Goal: Task Accomplishment & Management: Manage account settings

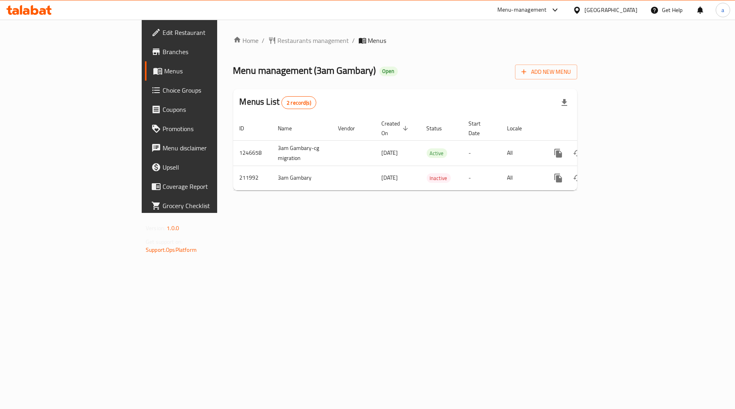
click at [163, 92] on span "Choice Groups" at bounding box center [211, 90] width 96 height 10
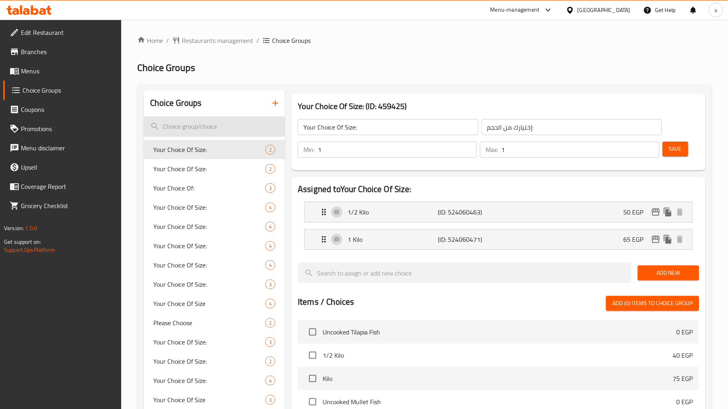
click at [190, 127] on input "search" at bounding box center [214, 126] width 141 height 20
paste input "Your Choice Of Size:"
type input "Your Choice Of Size:"
click at [172, 168] on span "Your Choice Of Size:" at bounding box center [197, 169] width 88 height 10
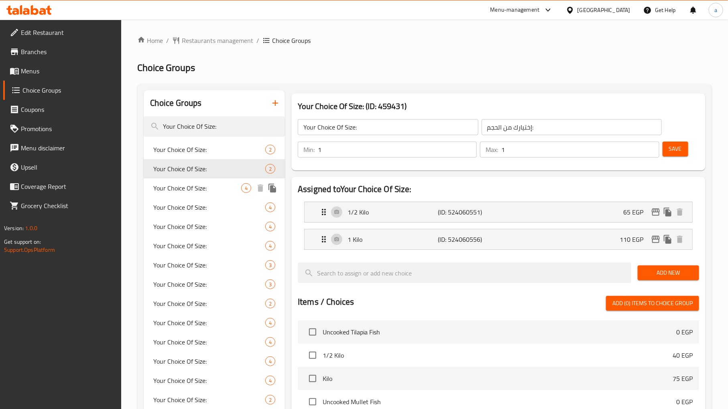
click at [174, 189] on span "Your Choice Of Size:" at bounding box center [197, 188] width 88 height 10
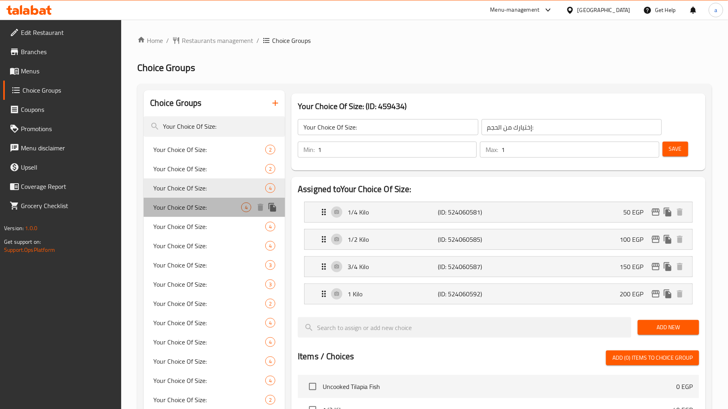
click at [177, 213] on div "Your Choice Of Size: 4" at bounding box center [214, 207] width 141 height 19
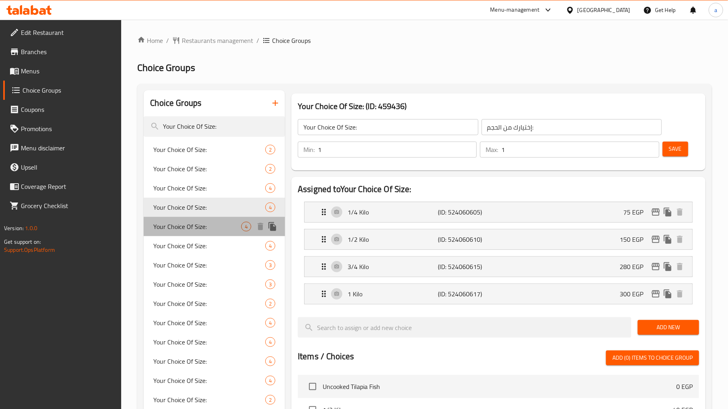
click at [181, 228] on span "Your Choice Of Size:" at bounding box center [197, 227] width 88 height 10
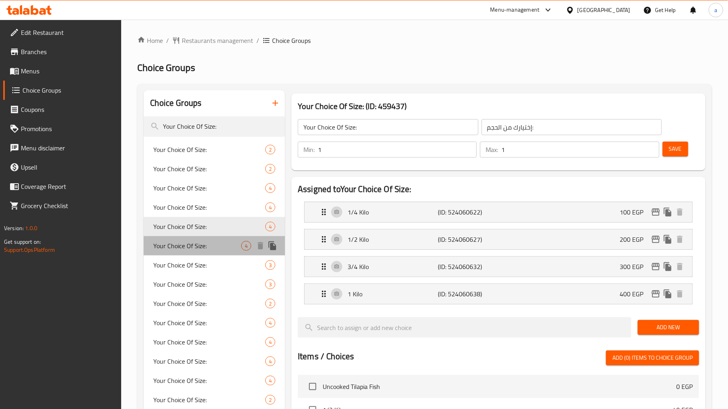
click at [185, 245] on span "Your Choice Of Size:" at bounding box center [197, 246] width 88 height 10
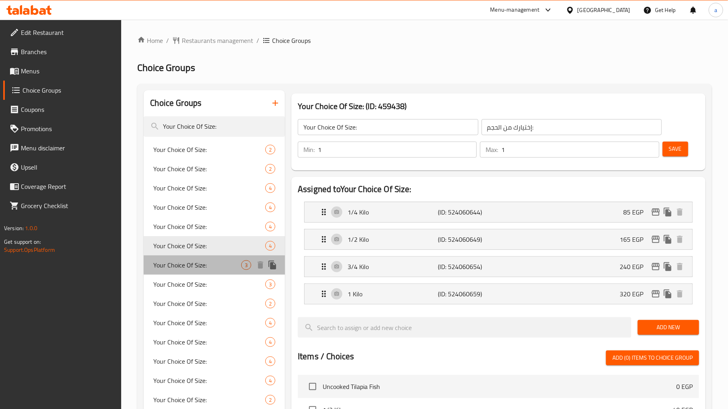
click at [187, 269] on span "Your Choice Of Size:" at bounding box center [197, 265] width 88 height 10
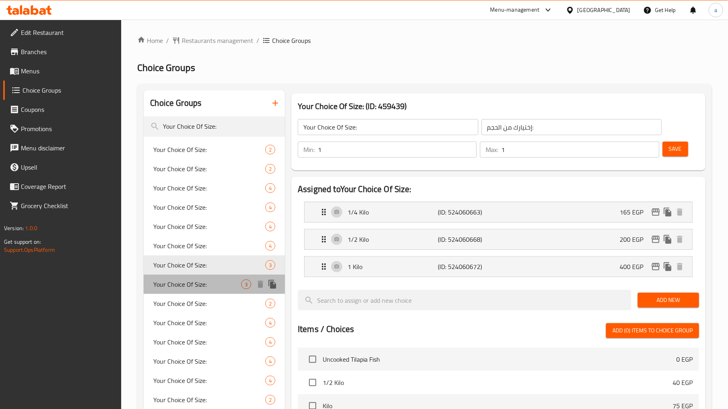
click at [191, 286] on span "Your Choice Of Size:" at bounding box center [197, 285] width 88 height 10
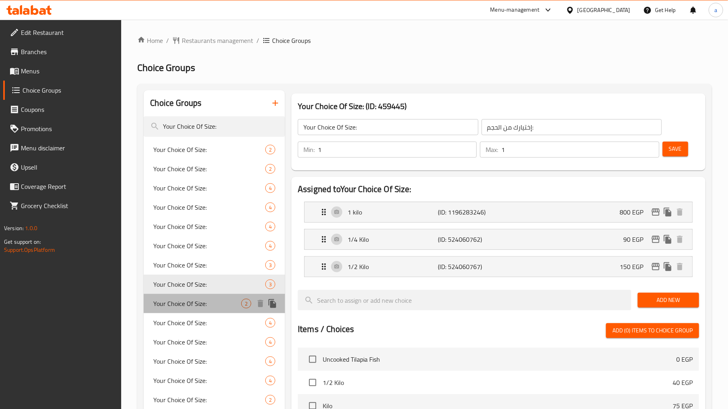
click at [161, 304] on span "Your Choice Of Size:" at bounding box center [197, 304] width 88 height 10
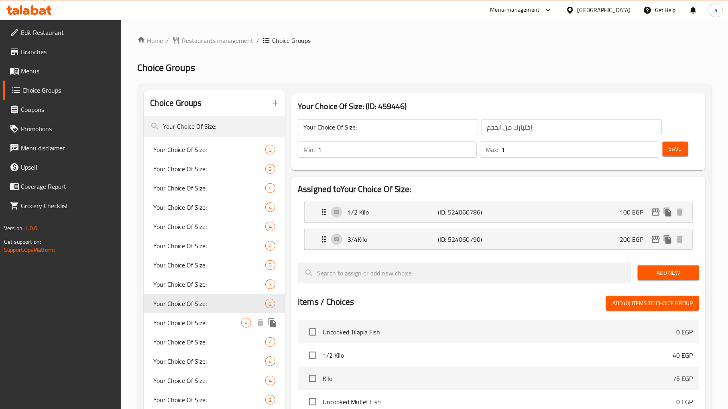
click at [171, 328] on span "Your Choice Of Size:" at bounding box center [197, 323] width 88 height 10
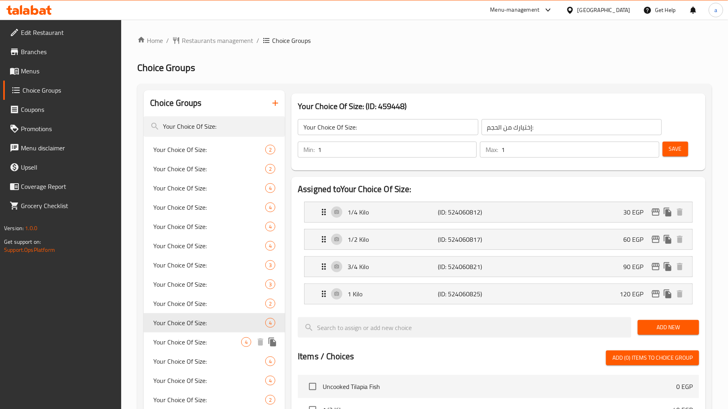
click at [175, 347] on span "Your Choice Of Size:" at bounding box center [197, 343] width 88 height 10
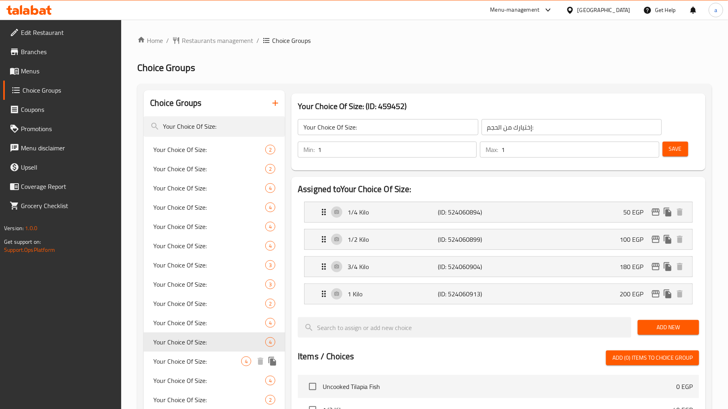
click at [178, 368] on div "Your Choice Of Size: 4" at bounding box center [214, 361] width 141 height 19
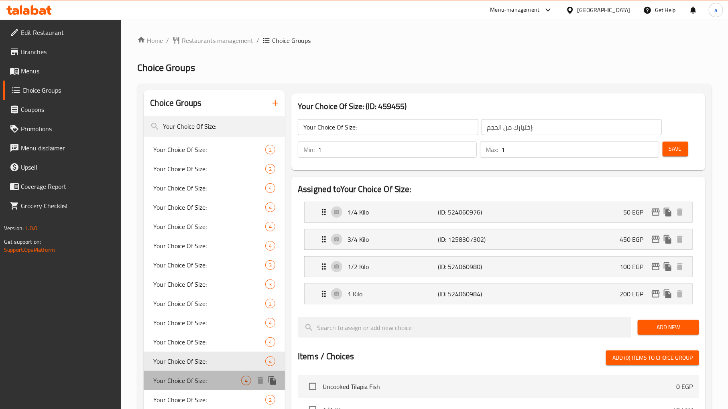
click at [181, 379] on span "Your Choice Of Size:" at bounding box center [197, 381] width 88 height 10
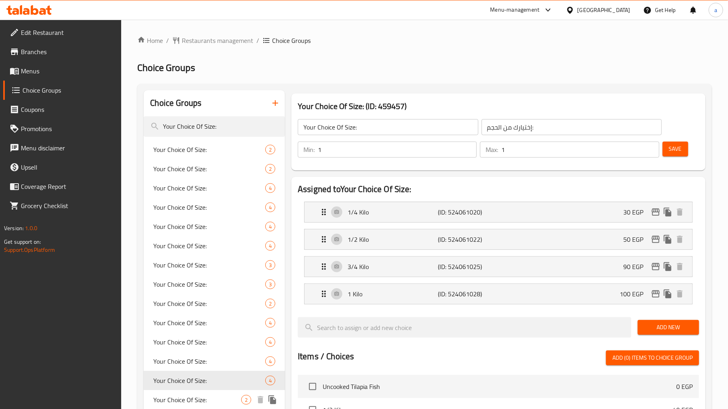
click at [183, 398] on span "Your Choice Of Size:" at bounding box center [197, 400] width 88 height 10
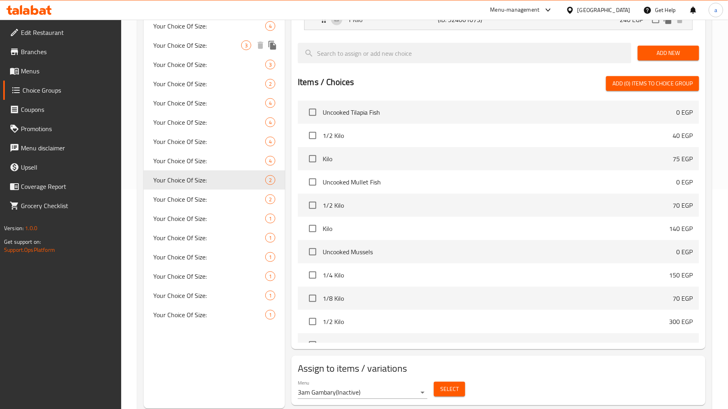
scroll to position [242, 0]
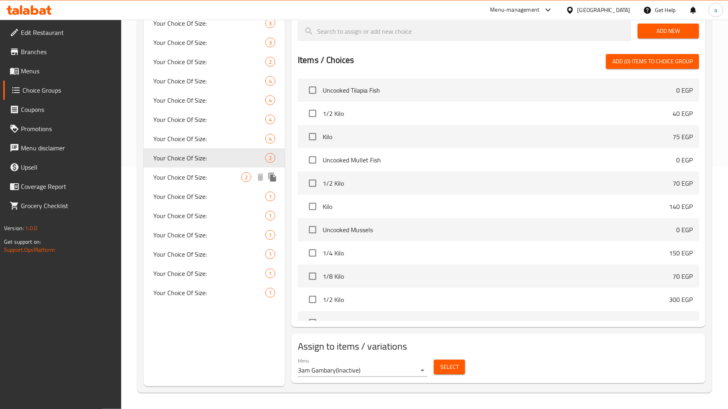
click at [179, 177] on span "Your Choice Of Size:" at bounding box center [197, 178] width 88 height 10
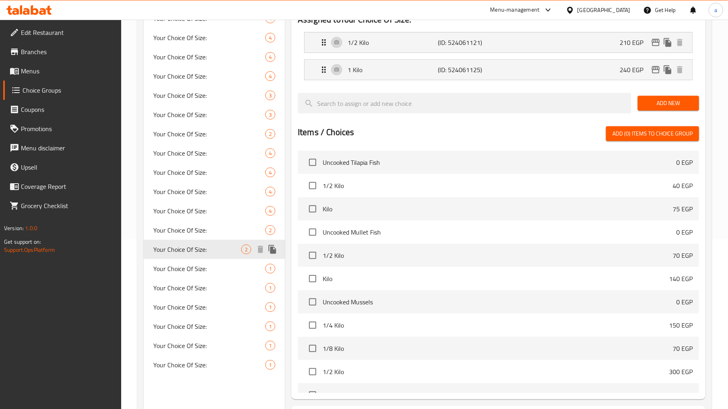
scroll to position [153, 0]
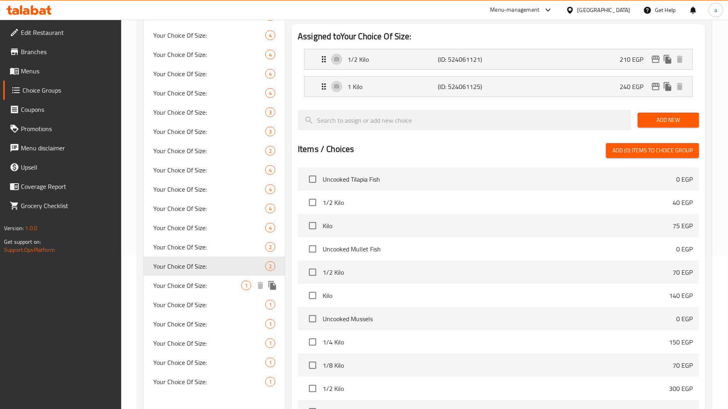
click at [190, 285] on span "Your Choice Of Size:" at bounding box center [197, 286] width 88 height 10
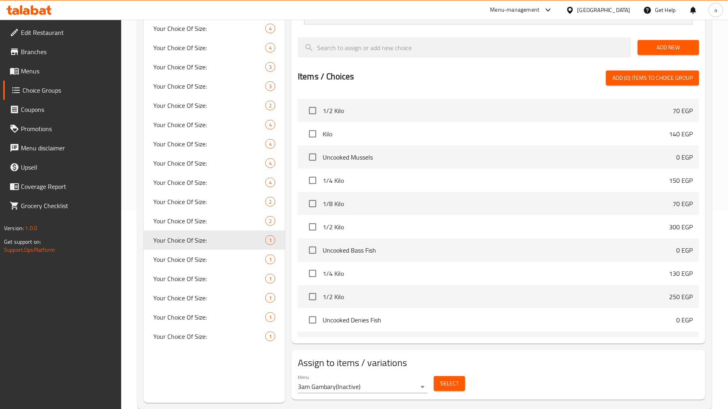
scroll to position [214, 0]
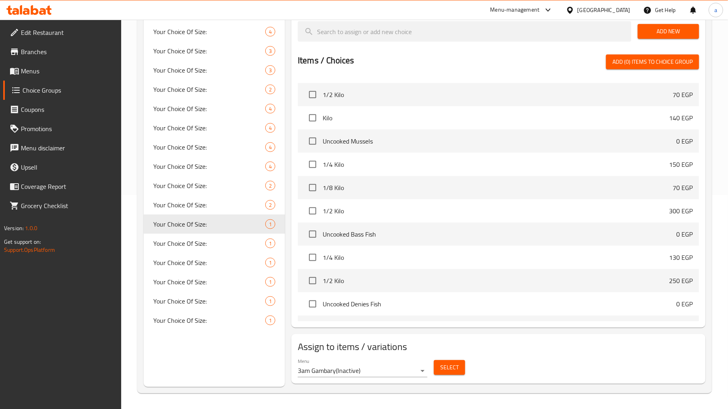
click at [395, 195] on body "​ Menu-management [GEOGRAPHIC_DATA] Get Help a Edit Restaurant Branches Menus C…" at bounding box center [364, 0] width 728 height 390
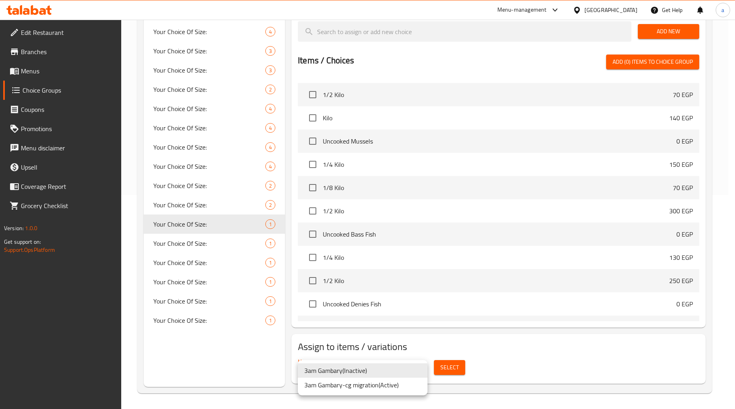
click at [408, 388] on li "3am Gambary-cg migration ( Active )" at bounding box center [363, 385] width 130 height 14
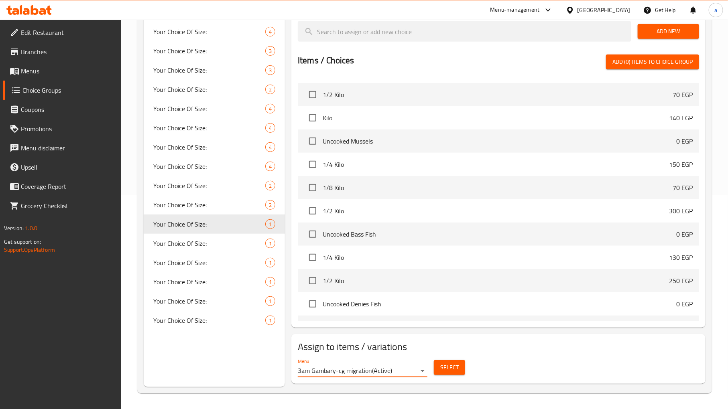
click at [451, 372] on span "Select" at bounding box center [449, 368] width 18 height 10
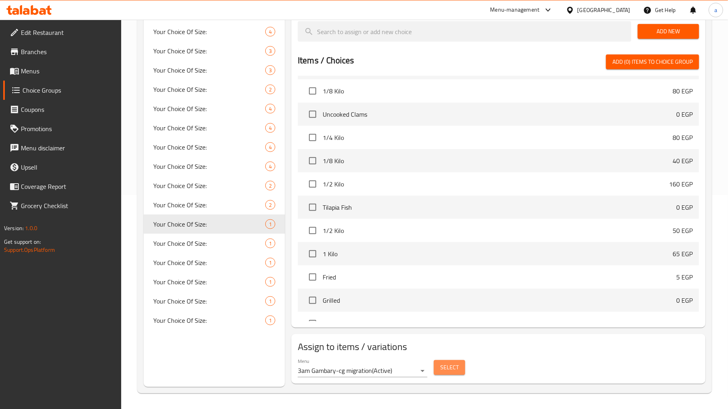
click at [448, 367] on span "Select" at bounding box center [449, 368] width 18 height 10
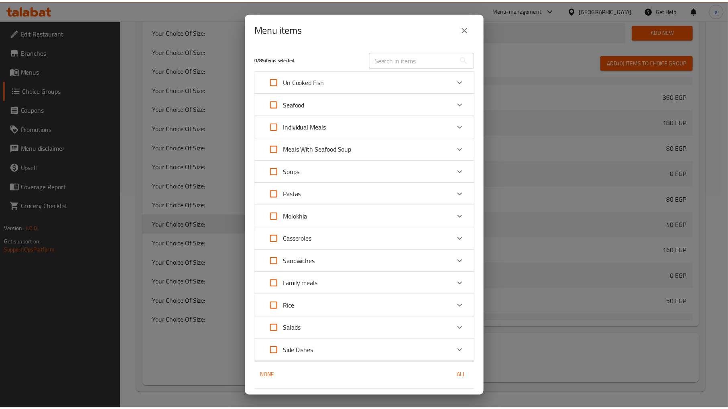
scroll to position [588, 0]
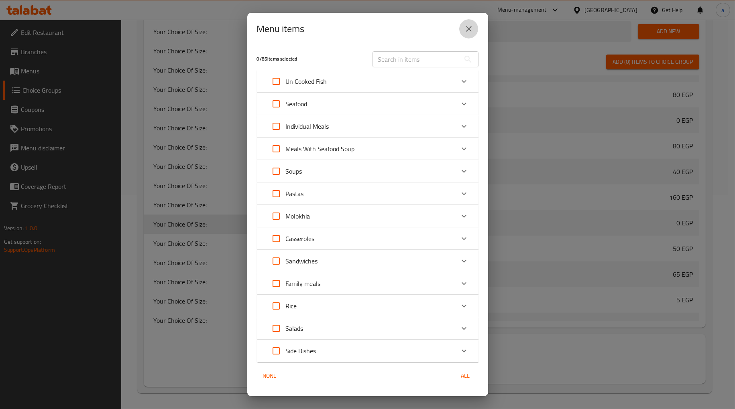
click at [470, 27] on icon "close" at bounding box center [469, 29] width 6 height 6
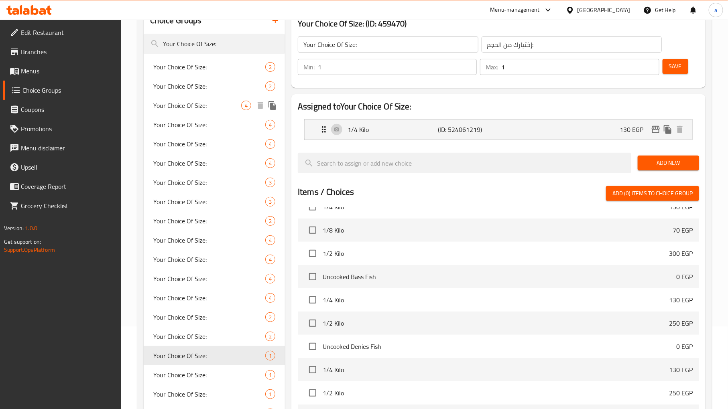
scroll to position [0, 0]
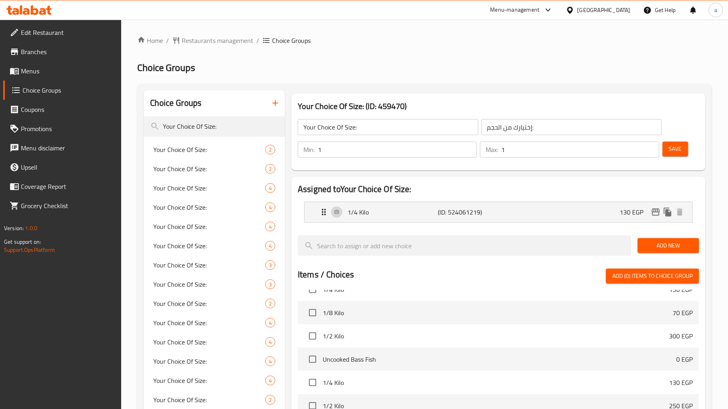
click at [181, 89] on div "Choice Groups Your Choice Of Size: Your Choice Of Size: 2 Your Choice Of Size: …" at bounding box center [424, 346] width 575 height 524
click at [63, 87] on span "Choice Groups" at bounding box center [68, 90] width 93 height 10
click at [223, 129] on input "Your Choice Of Size:" at bounding box center [214, 126] width 141 height 20
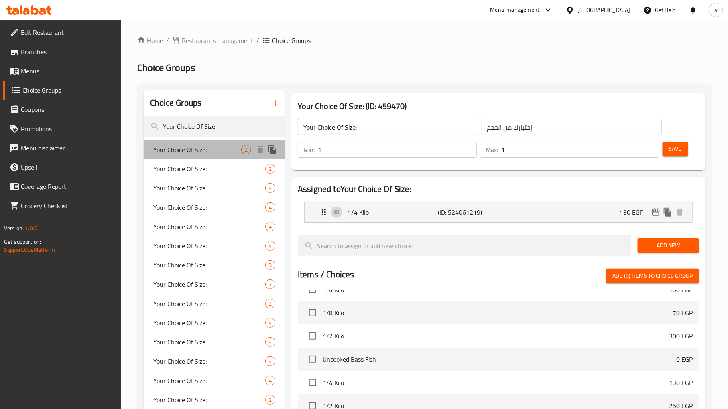
click at [195, 150] on span "Your Choice Of Size:" at bounding box center [197, 150] width 88 height 10
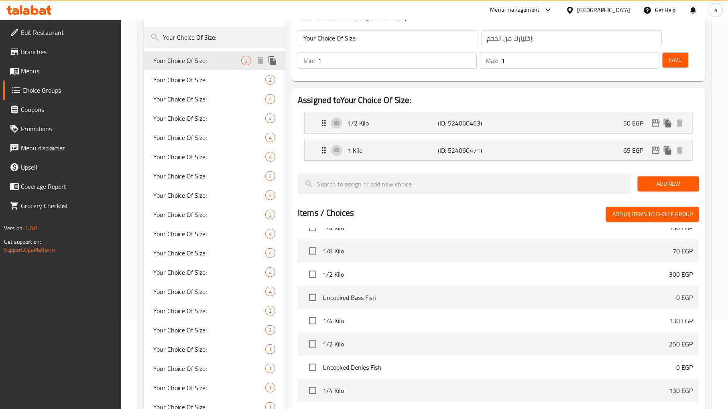
scroll to position [178, 0]
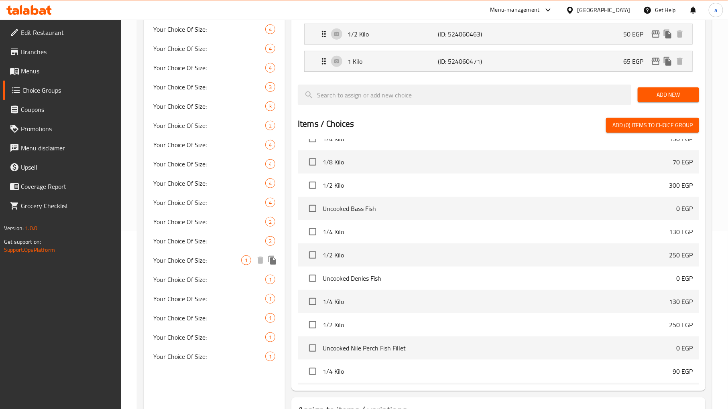
click at [188, 261] on span "Your Choice Of Size:" at bounding box center [197, 261] width 88 height 10
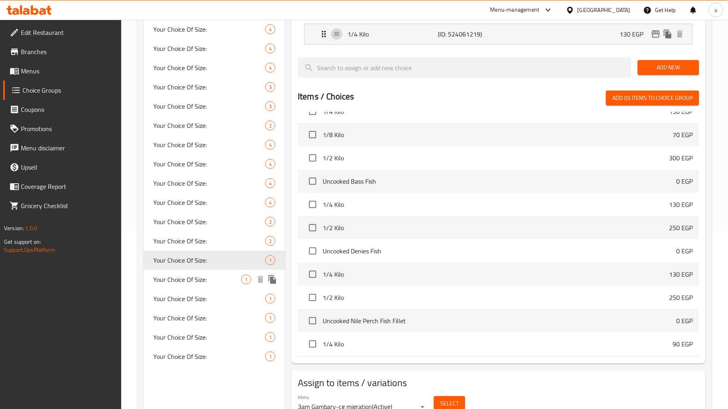
click at [183, 277] on span "Your Choice Of Size:" at bounding box center [197, 280] width 88 height 10
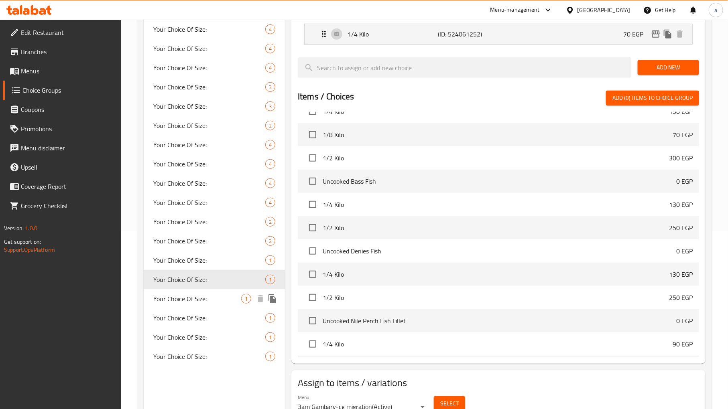
click at [183, 296] on span "Your Choice Of Size:" at bounding box center [197, 299] width 88 height 10
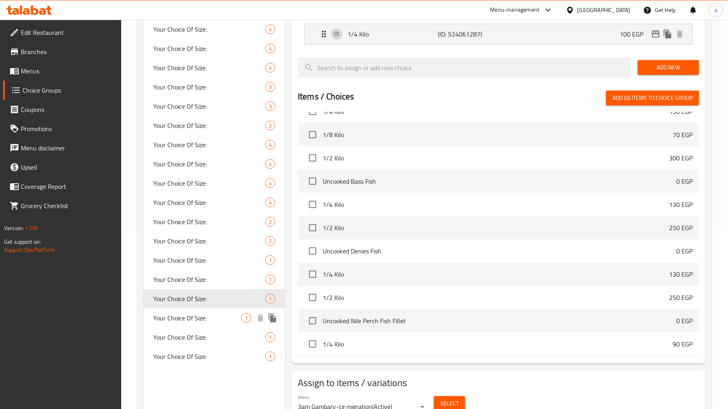
click at [186, 319] on span "Your Choice Of Size:" at bounding box center [197, 318] width 88 height 10
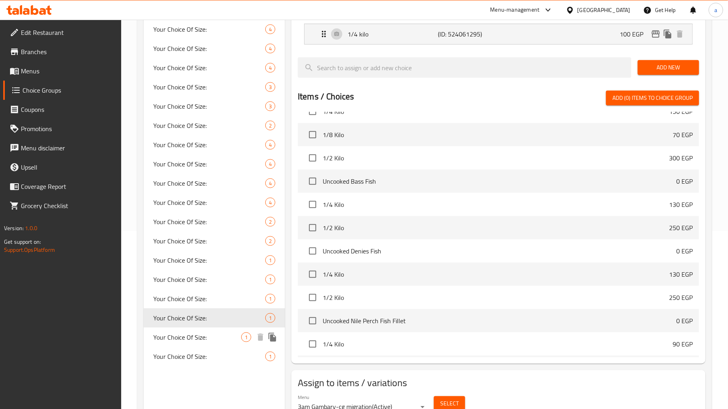
click at [194, 338] on span "Your Choice Of Size:" at bounding box center [197, 338] width 88 height 10
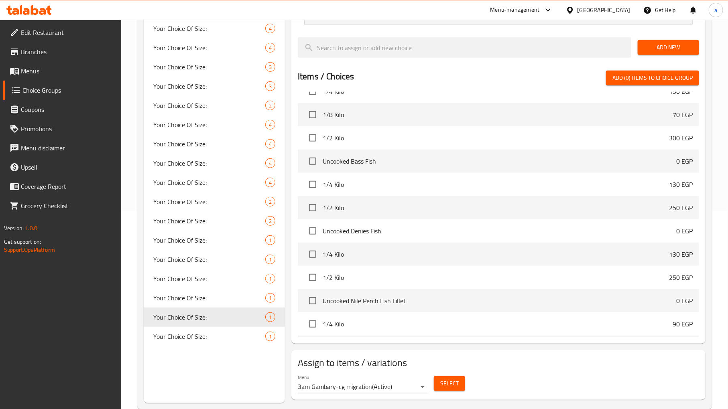
scroll to position [214, 0]
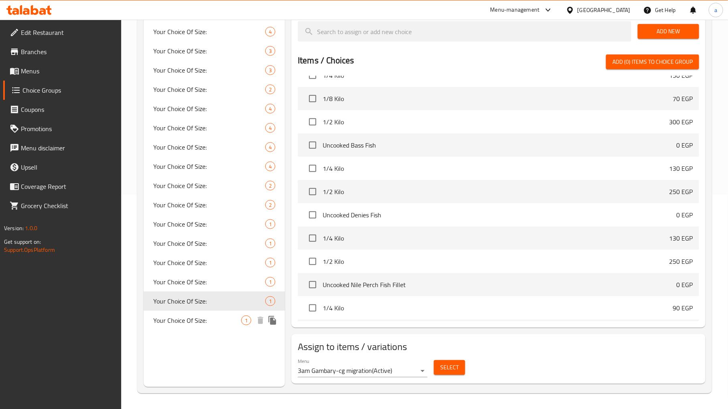
click at [189, 319] on span "Your Choice Of Size:" at bounding box center [197, 321] width 88 height 10
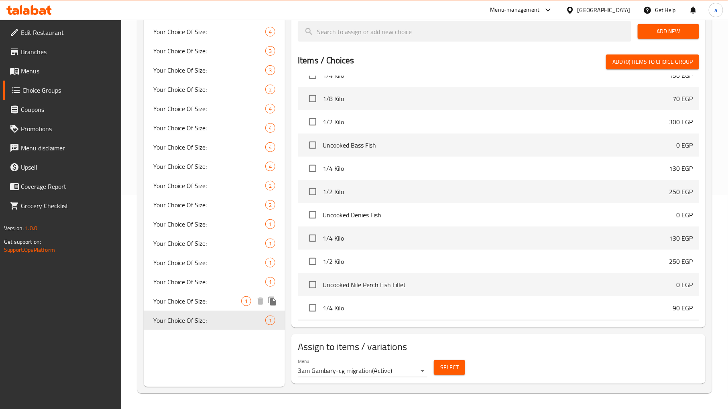
click at [201, 302] on span "Your Choice Of Size:" at bounding box center [197, 302] width 88 height 10
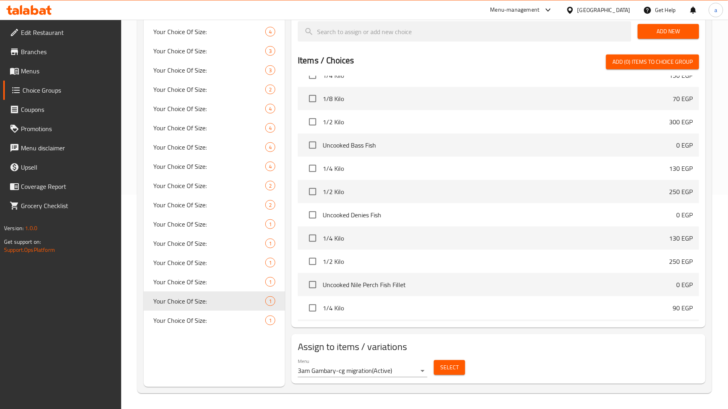
click at [404, 195] on body "​ Menu-management [GEOGRAPHIC_DATA] Get Help a Edit Restaurant Branches Menus C…" at bounding box center [364, 0] width 728 height 390
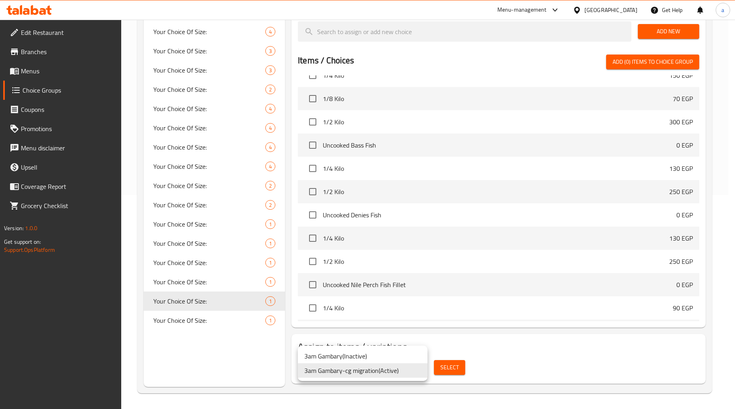
click at [397, 372] on li "3am Gambary-cg migration ( Active )" at bounding box center [363, 371] width 130 height 14
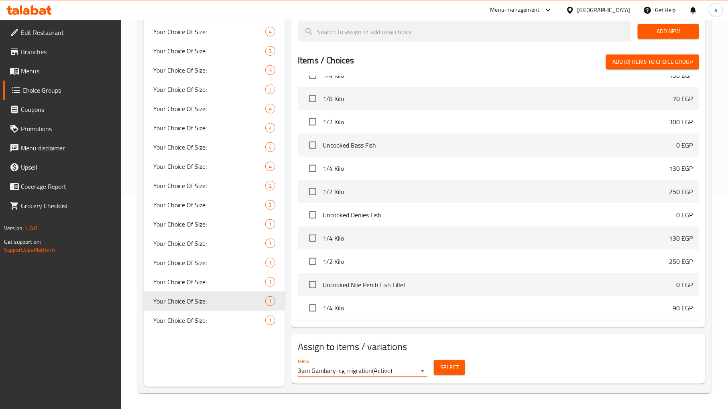
click at [437, 370] on button "Select" at bounding box center [449, 367] width 31 height 15
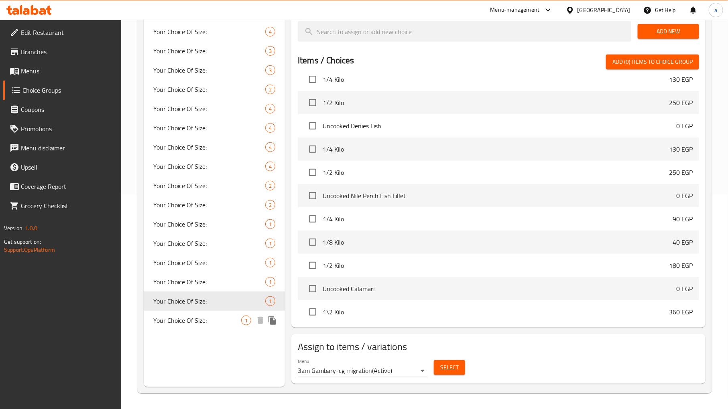
click at [193, 317] on span "Your Choice Of Size:" at bounding box center [197, 321] width 88 height 10
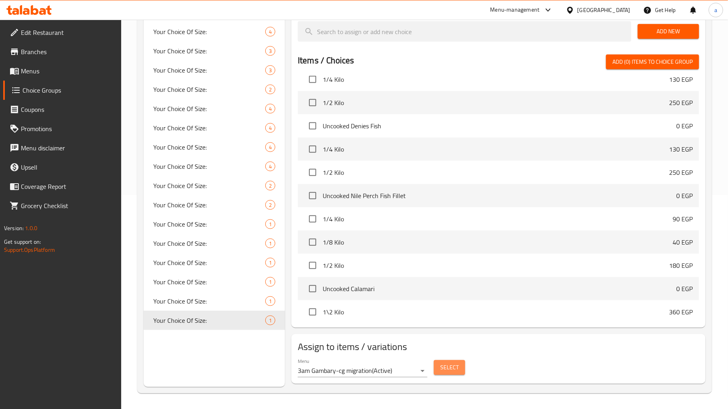
click at [451, 366] on span "Select" at bounding box center [449, 368] width 18 height 10
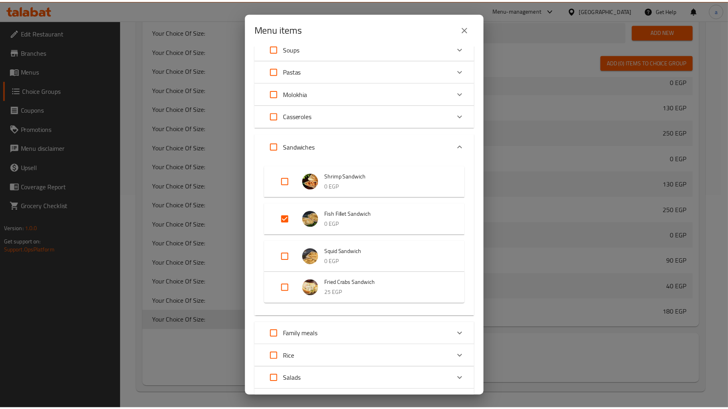
scroll to position [89, 0]
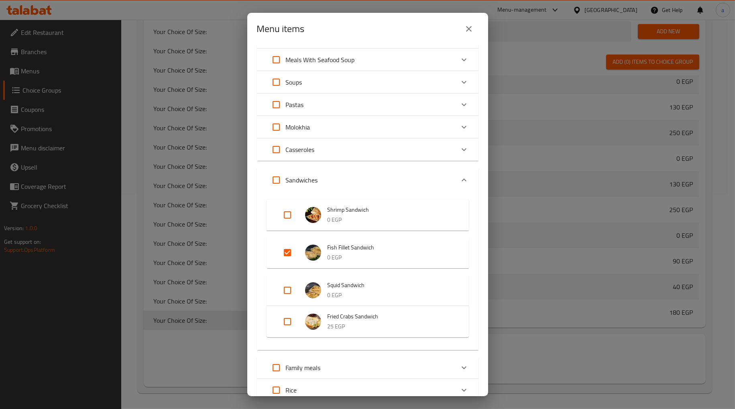
click at [547, 222] on div "Menu items 1 / 85 items selected ​ Un Cooked Fish Uncooked Tilapia Fish 0 EGP Y…" at bounding box center [367, 204] width 735 height 409
click at [181, 315] on div "Menu items 1 / 85 items selected ​ Un Cooked Fish Uncooked Tilapia Fish 0 EGP Y…" at bounding box center [367, 204] width 735 height 409
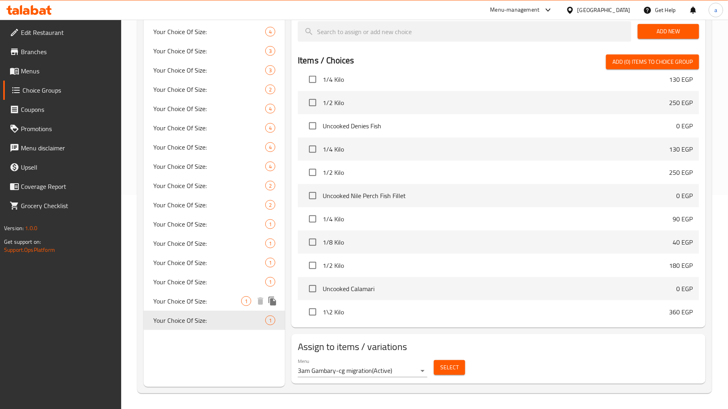
click at [191, 301] on span "Your Choice Of Size:" at bounding box center [197, 302] width 88 height 10
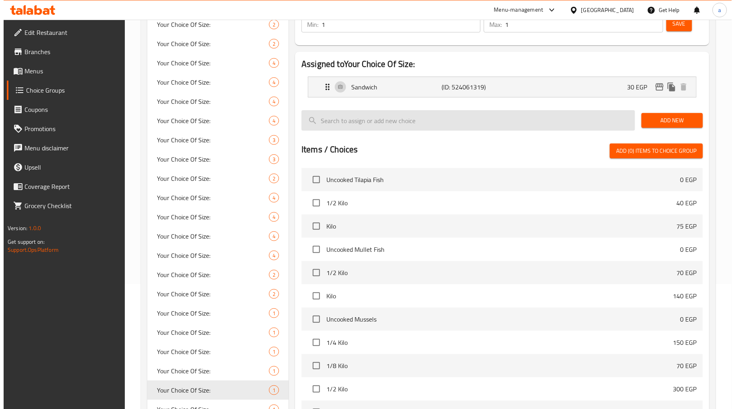
scroll to position [214, 0]
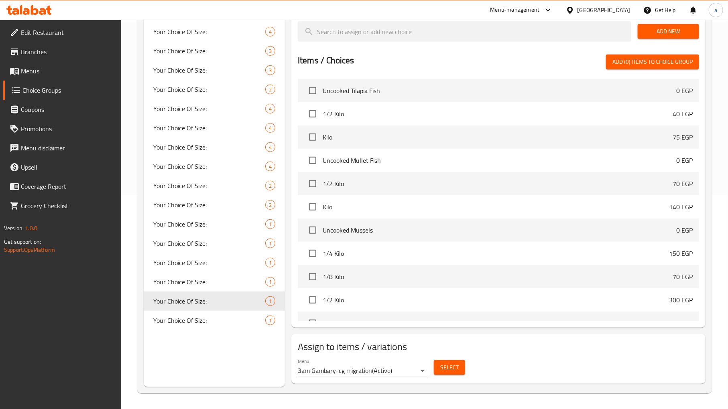
click at [450, 366] on span "Select" at bounding box center [449, 368] width 18 height 10
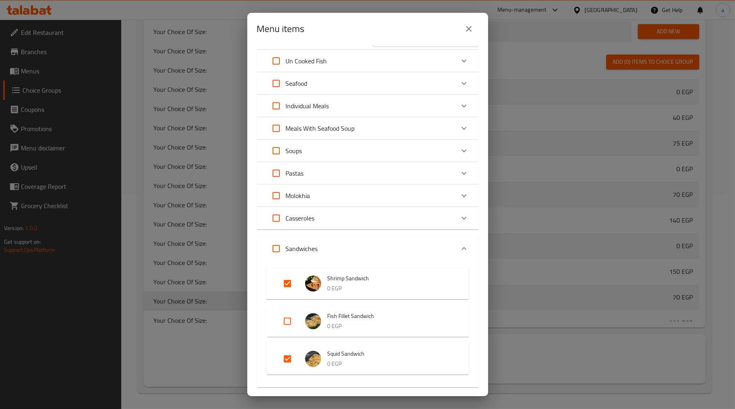
scroll to position [0, 0]
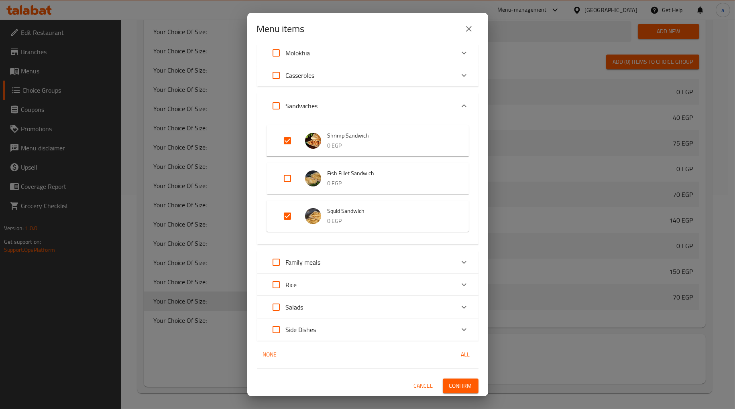
click at [358, 143] on p "0 EGP" at bounding box center [389, 146] width 125 height 10
click at [357, 153] on p "0 EGP" at bounding box center [389, 152] width 125 height 10
click at [341, 227] on li "Squid Sandwich 0 EGP" at bounding box center [367, 216] width 183 height 28
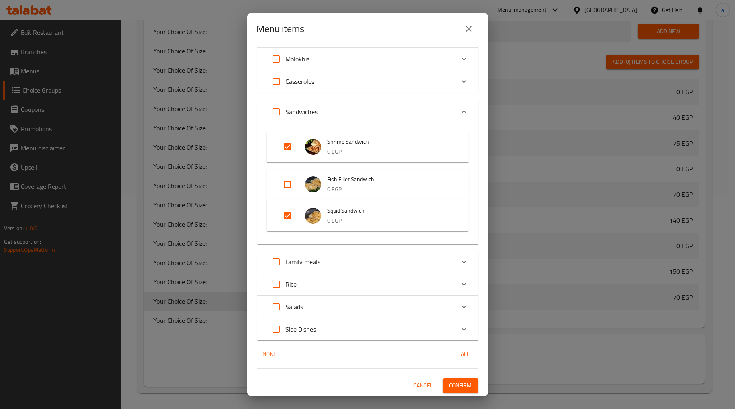
click at [343, 139] on span "Shrimp Sandwich" at bounding box center [389, 142] width 125 height 10
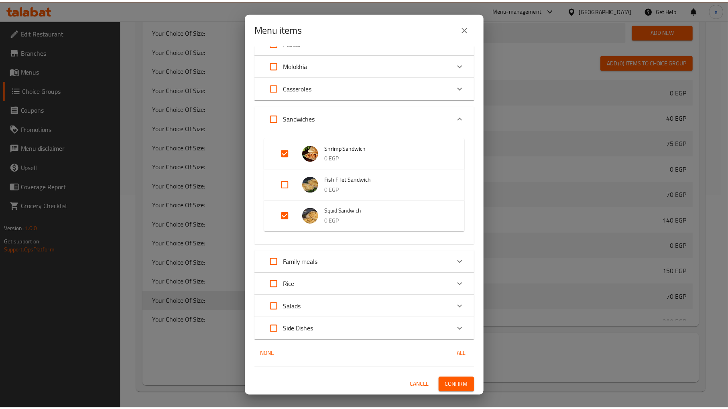
scroll to position [150, 0]
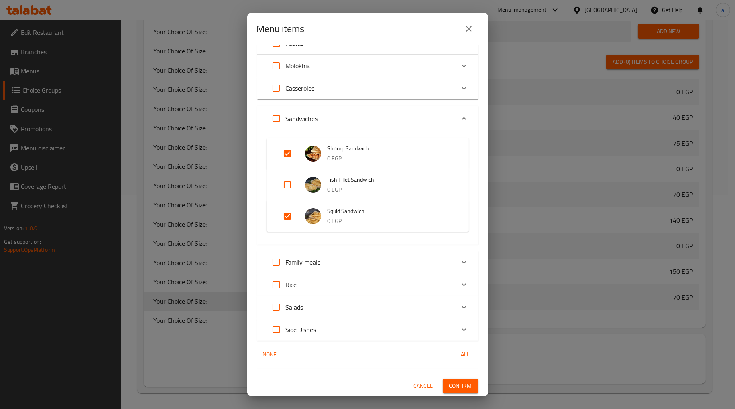
click at [543, 193] on div "Menu items 2 / 84 items selected ​ Un Cooked Fish Uncooked Tilapia Fish 0 EGP Y…" at bounding box center [367, 204] width 735 height 409
drag, startPoint x: 390, startPoint y: 152, endPoint x: 340, endPoint y: 152, distance: 50.6
click at [340, 152] on span "Shrimp Sandwich" at bounding box center [389, 149] width 125 height 10
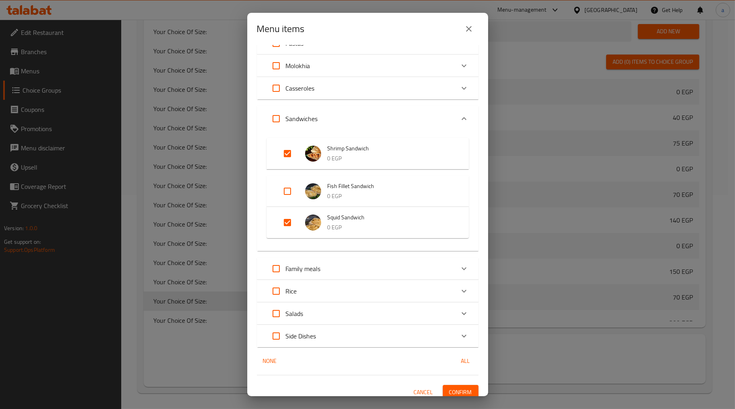
drag, startPoint x: 321, startPoint y: 144, endPoint x: 372, endPoint y: 147, distance: 50.2
click at [372, 147] on li "Shrimp Sandwich 0 EGP" at bounding box center [367, 154] width 183 height 28
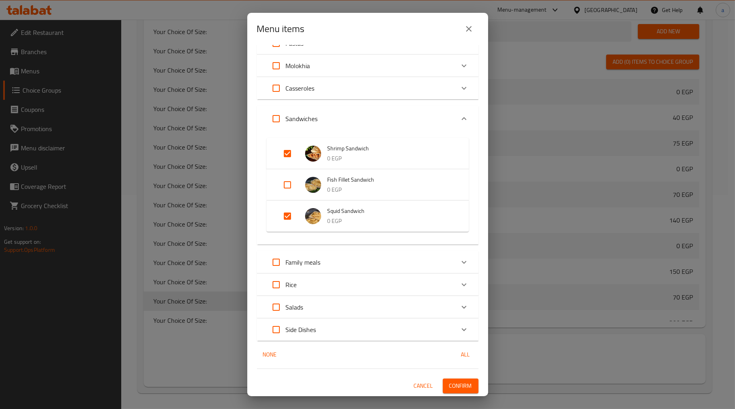
click at [609, 155] on div "Menu items 2 / 84 items selected ​ Un Cooked Fish Uncooked Tilapia Fish 0 EGP Y…" at bounding box center [367, 204] width 735 height 409
drag, startPoint x: 470, startPoint y: 19, endPoint x: 328, endPoint y: 170, distance: 207.3
click at [470, 19] on button "close" at bounding box center [468, 28] width 19 height 19
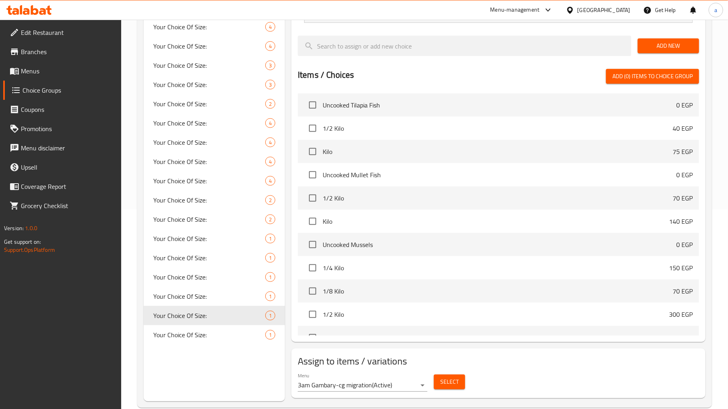
scroll to position [0, 0]
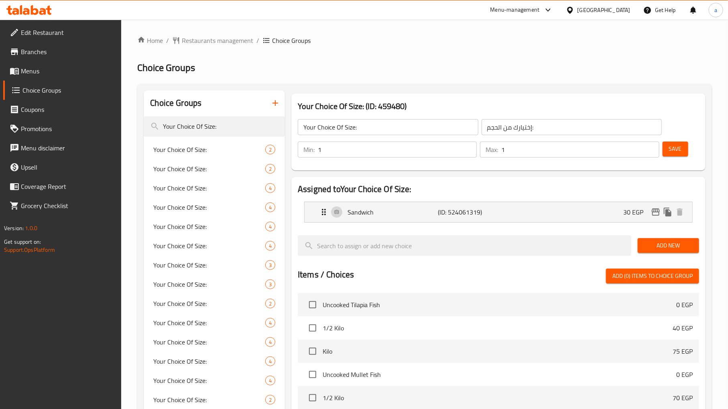
click at [18, 71] on icon at bounding box center [14, 71] width 9 height 7
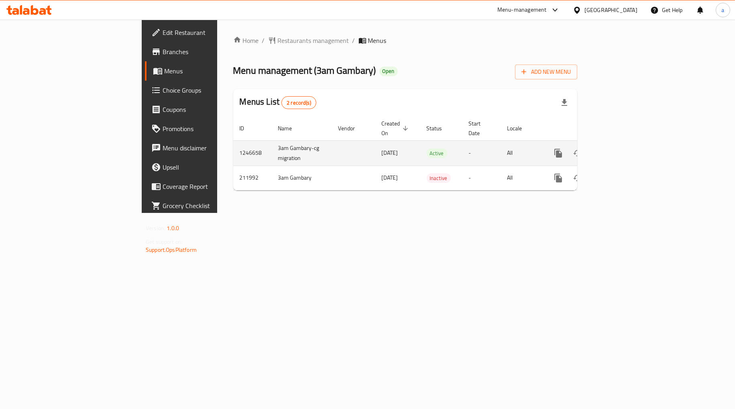
click at [621, 148] on icon "enhanced table" at bounding box center [616, 153] width 10 height 10
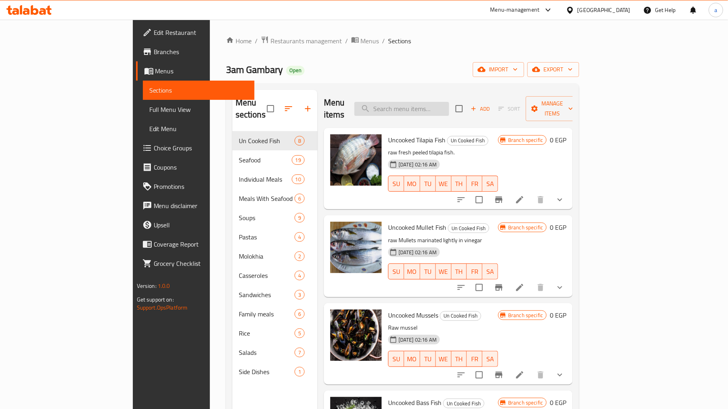
click at [431, 109] on input "search" at bounding box center [401, 109] width 95 height 14
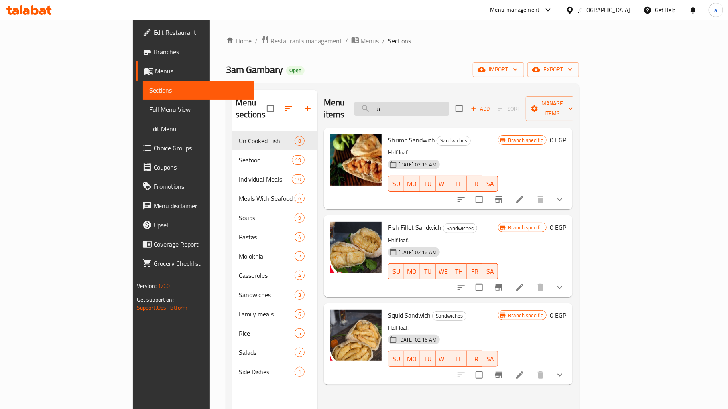
type input "س"
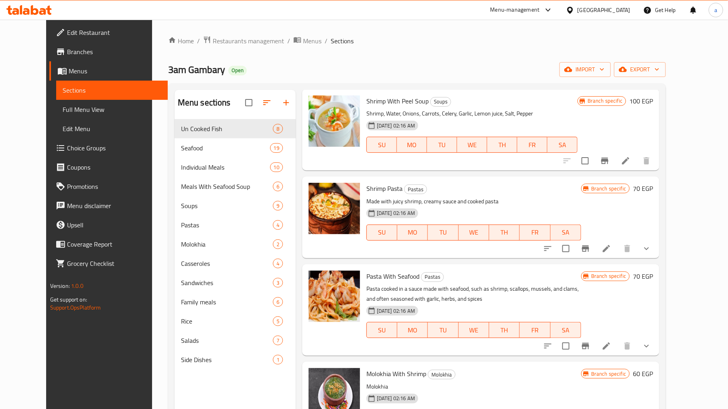
scroll to position [1338, 0]
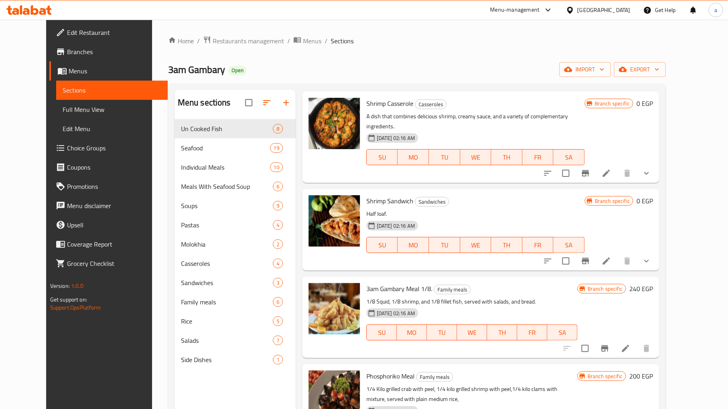
type input "shri"
click at [611, 256] on icon at bounding box center [607, 261] width 10 height 10
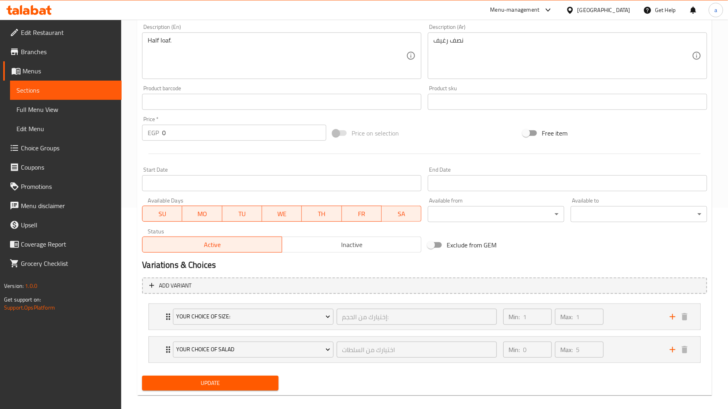
scroll to position [209, 0]
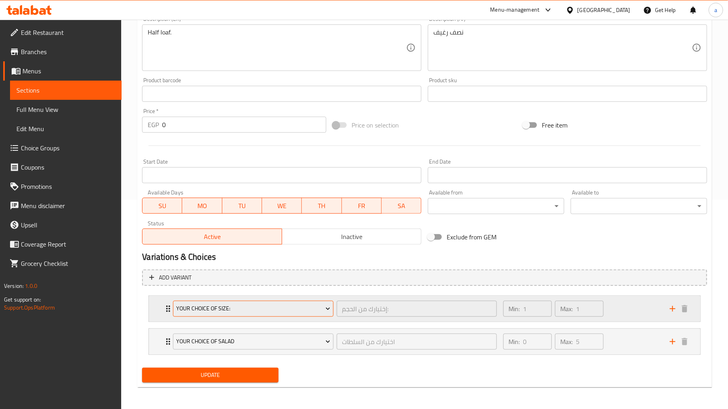
click at [331, 307] on icon "Expand" at bounding box center [328, 309] width 8 height 8
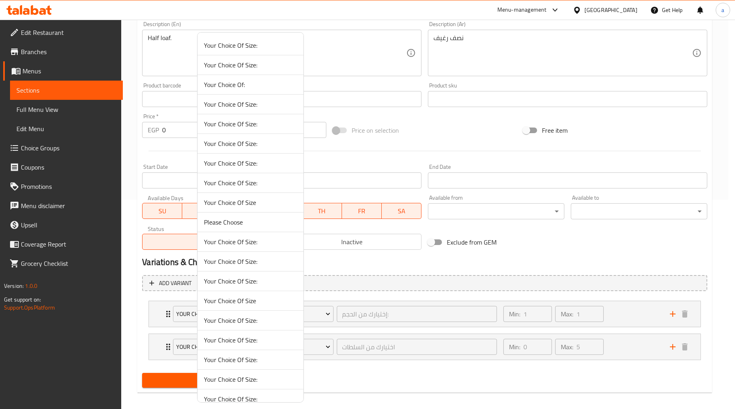
click at [360, 305] on div at bounding box center [367, 204] width 735 height 409
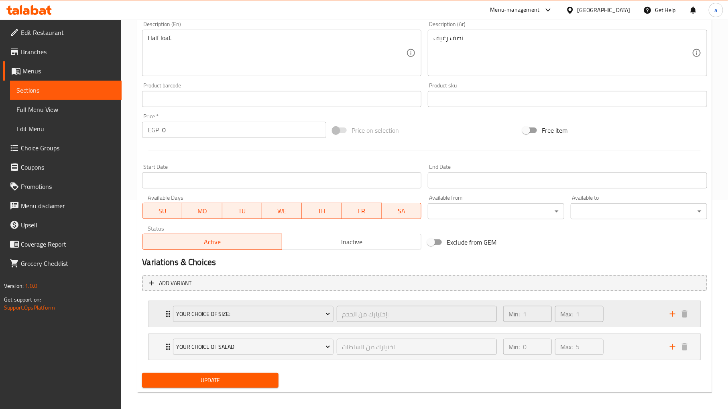
click at [176, 324] on div "Your Choice Of Size: إختيارك من الحجم: ​" at bounding box center [334, 314] width 333 height 26
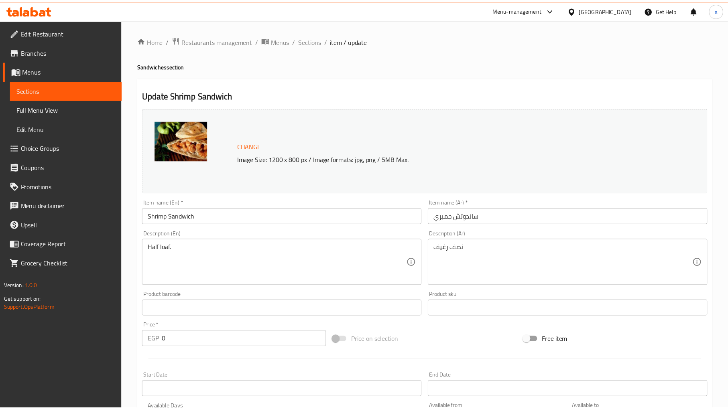
scroll to position [258, 0]
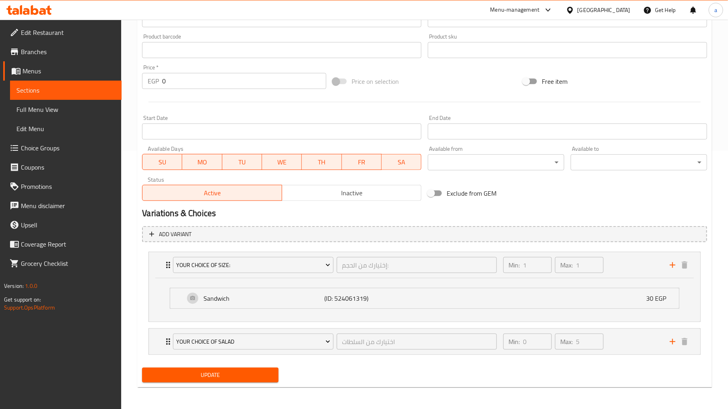
click at [42, 75] on span "Menus" at bounding box center [68, 71] width 93 height 10
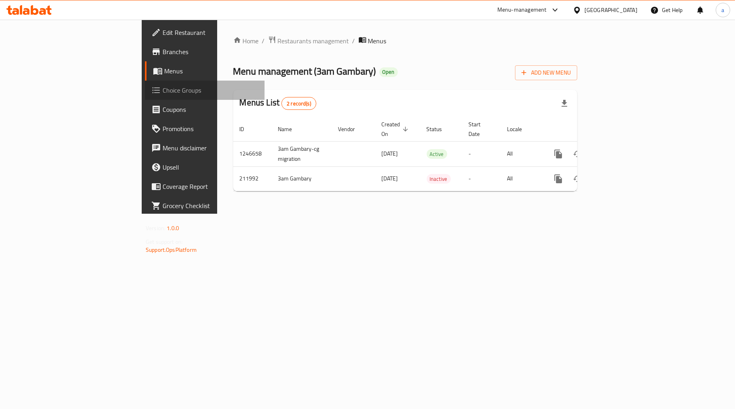
click at [163, 90] on span "Choice Groups" at bounding box center [211, 90] width 96 height 10
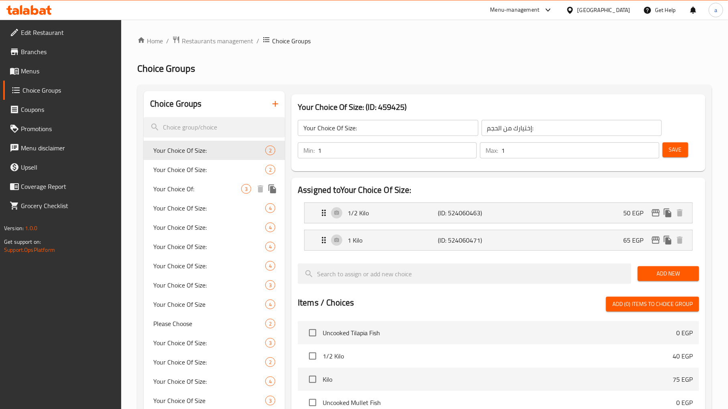
drag, startPoint x: 215, startPoint y: 197, endPoint x: 208, endPoint y: 212, distance: 16.2
click at [215, 197] on div "Your Choice Of: 3" at bounding box center [214, 188] width 141 height 19
click at [208, 212] on span "Your Choice Of Size:" at bounding box center [209, 208] width 112 height 10
type input "Your Choice Of:"
type input "إختيارك من"
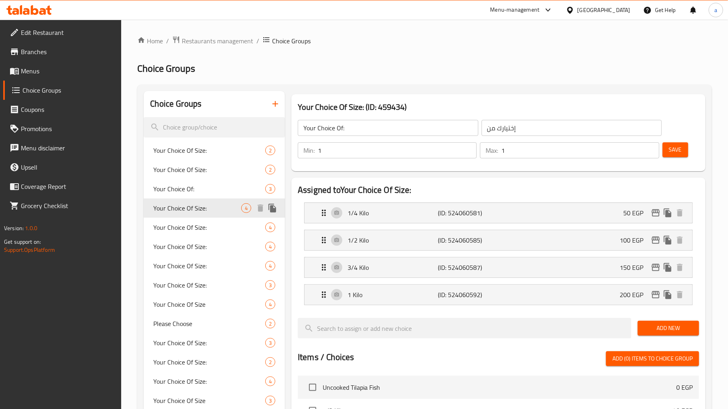
type input "Your Choice Of Size:"
type input "إختيارك من الحجم:"
click at [197, 231] on span "Your Choice Of Size:" at bounding box center [209, 228] width 112 height 10
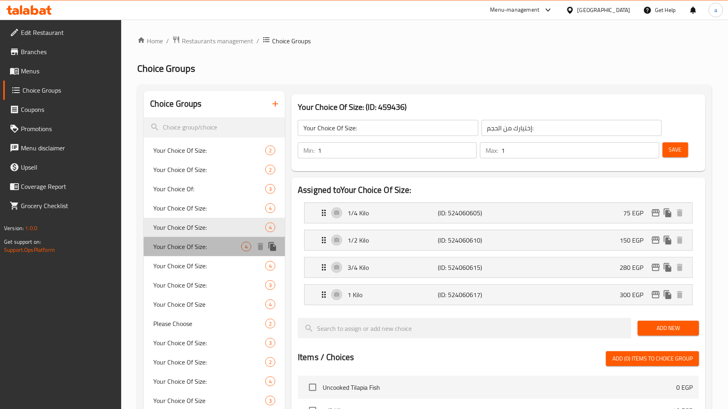
click at [200, 247] on span "Your Choice Of Size:" at bounding box center [197, 247] width 88 height 10
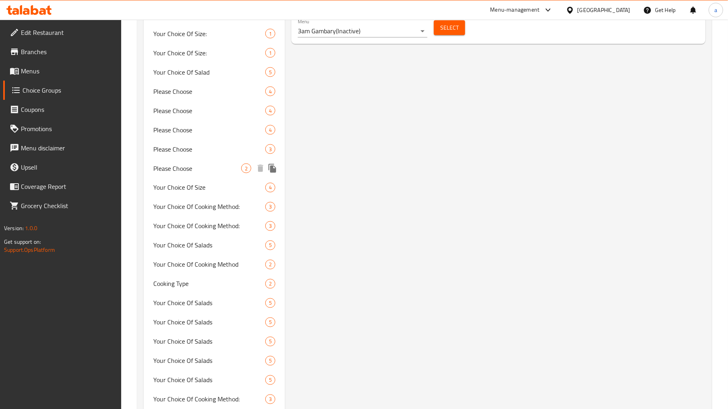
scroll to position [563, 0]
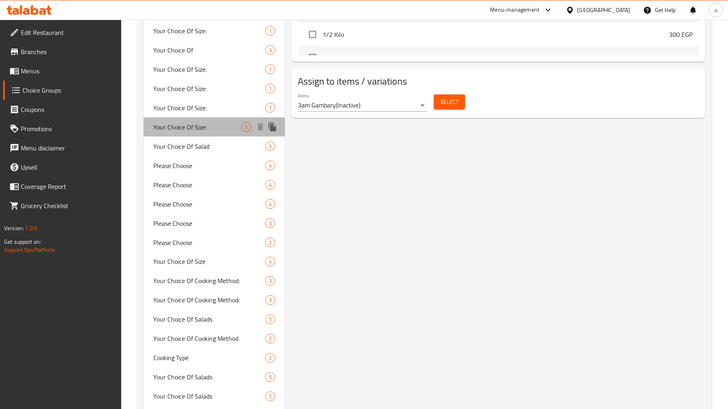
click at [195, 123] on span "Your Choice Of Size:" at bounding box center [197, 127] width 88 height 10
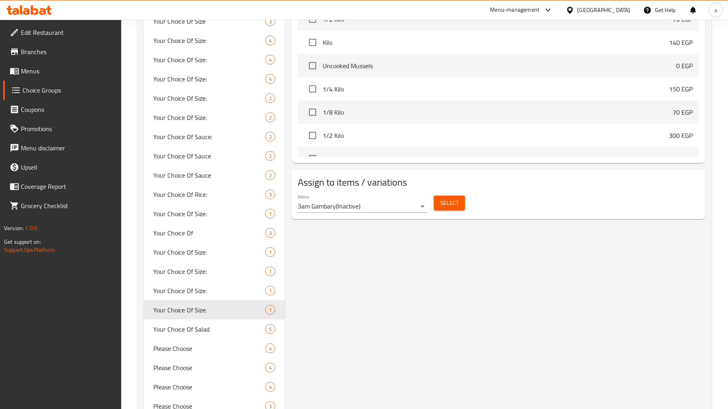
scroll to position [446, 0]
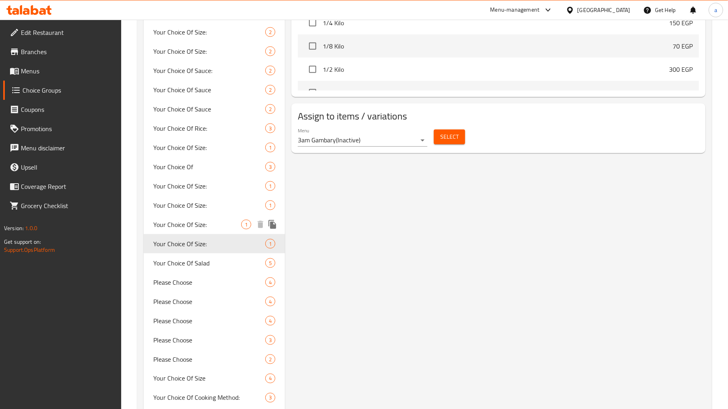
click at [201, 226] on span "Your Choice Of Size:" at bounding box center [197, 225] width 88 height 10
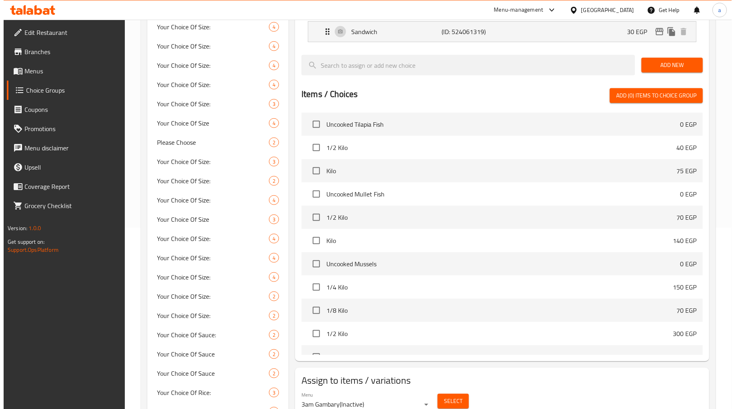
scroll to position [356, 0]
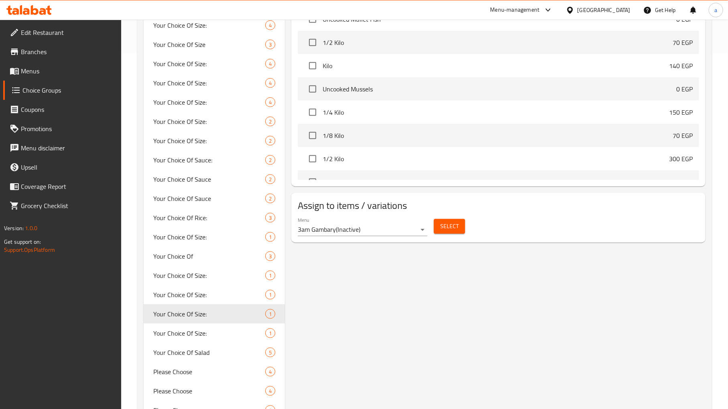
click at [355, 220] on div "Menu 3am Gambary ( Inactive )" at bounding box center [363, 226] width 130 height 19
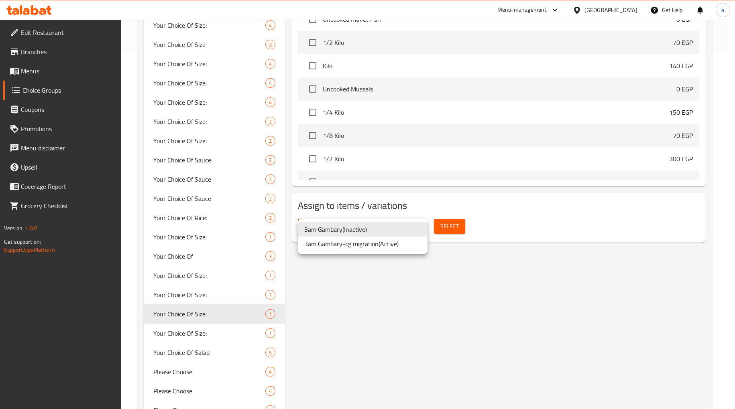
click at [484, 256] on div at bounding box center [367, 204] width 735 height 409
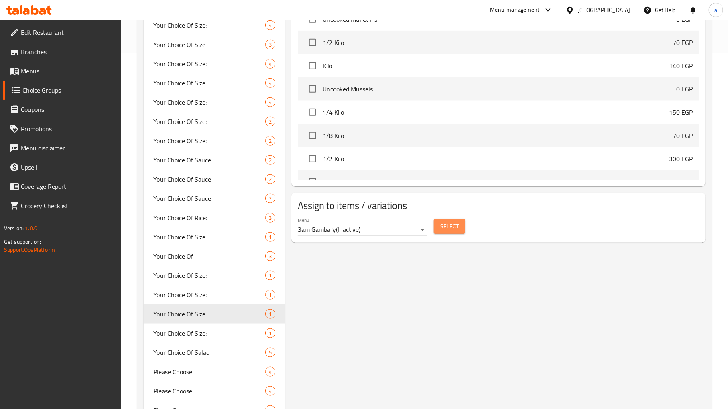
click at [451, 233] on button "Select" at bounding box center [449, 226] width 31 height 15
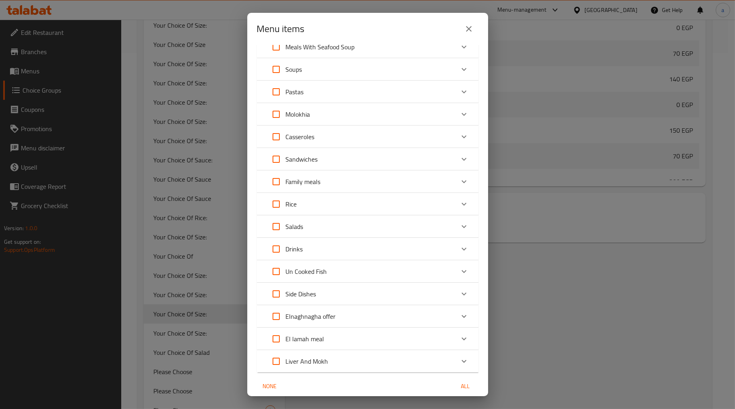
scroll to position [111, 0]
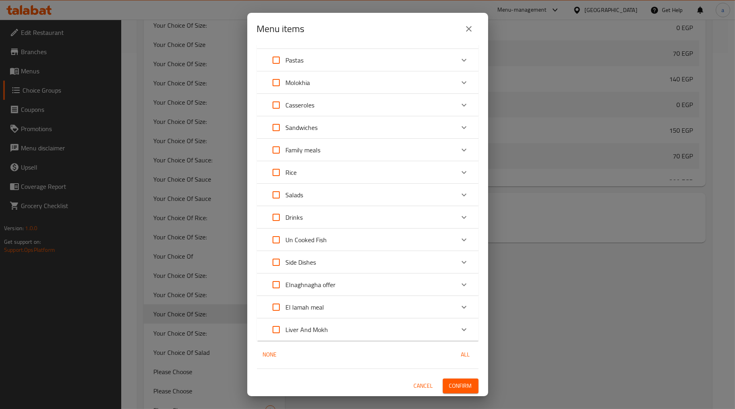
click at [507, 38] on div "Menu items 0 / 113 items selected ​ Seafood Tilapia Fish 0 EGP Your Choice Of S…" at bounding box center [367, 204] width 735 height 409
click at [467, 29] on icon "close" at bounding box center [469, 29] width 10 height 10
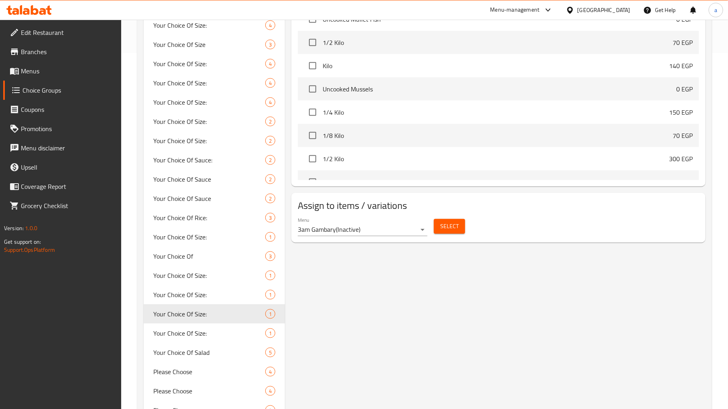
click at [362, 222] on div "Menu 3am Gambary ( Inactive )" at bounding box center [363, 226] width 130 height 19
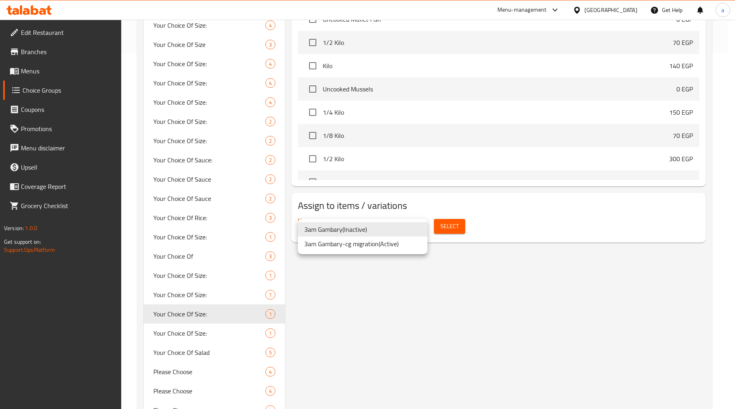
click at [352, 247] on li "3am Gambary-cg migration ( Active )" at bounding box center [363, 244] width 130 height 14
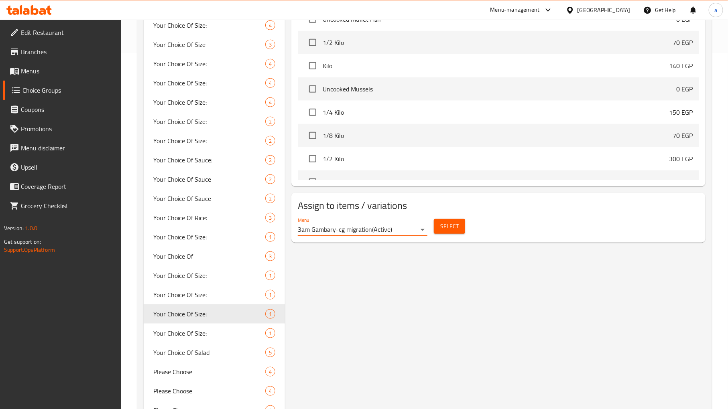
click at [454, 226] on span "Select" at bounding box center [449, 227] width 18 height 10
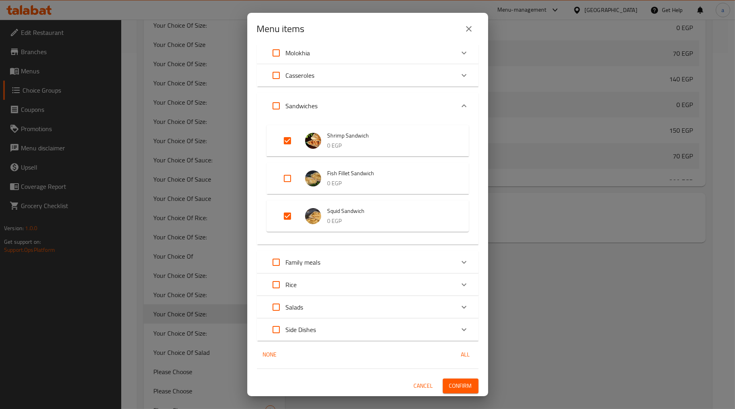
click at [330, 143] on p "0 EGP" at bounding box center [389, 146] width 125 height 10
click at [356, 157] on p "0 EGP" at bounding box center [389, 152] width 125 height 10
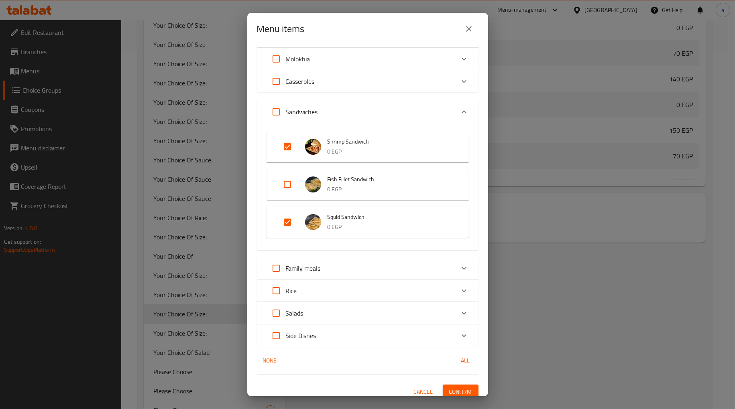
scroll to position [163, 0]
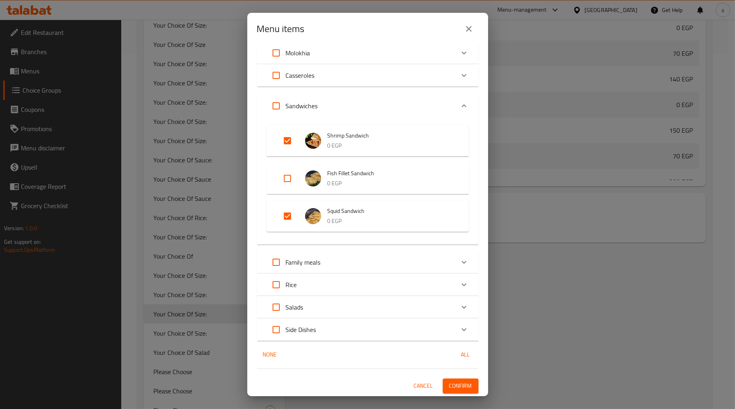
click at [519, 217] on div "Menu items 2 / 84 items selected ​ Un Cooked Fish Uncooked Tilapia Fish 0 EGP Y…" at bounding box center [367, 204] width 735 height 409
click at [456, 25] on div "Menu items" at bounding box center [368, 28] width 222 height 19
click at [466, 25] on icon "close" at bounding box center [469, 29] width 10 height 10
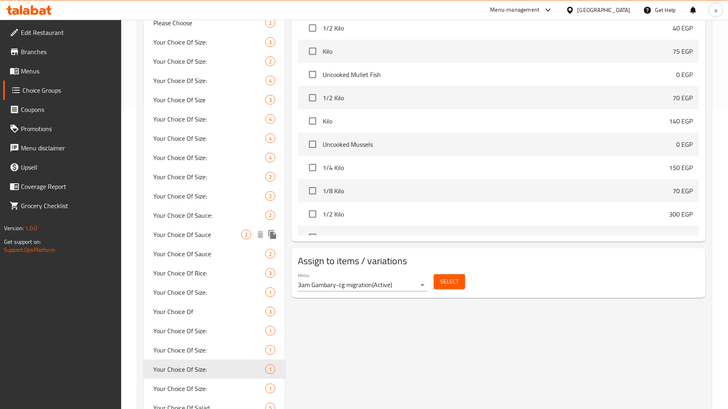
scroll to position [446, 0]
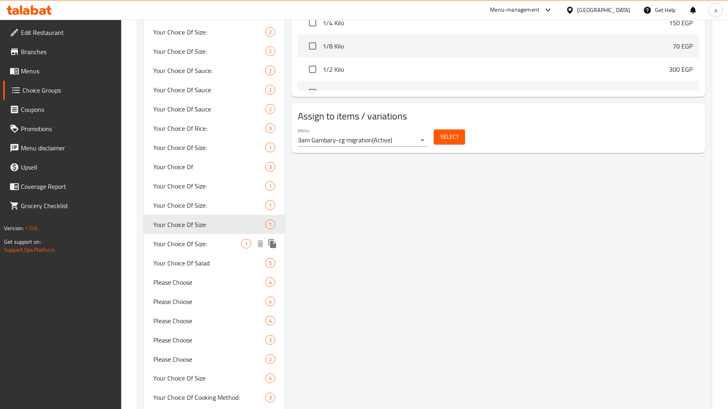
click at [196, 239] on span "Your Choice Of Size:" at bounding box center [197, 244] width 88 height 10
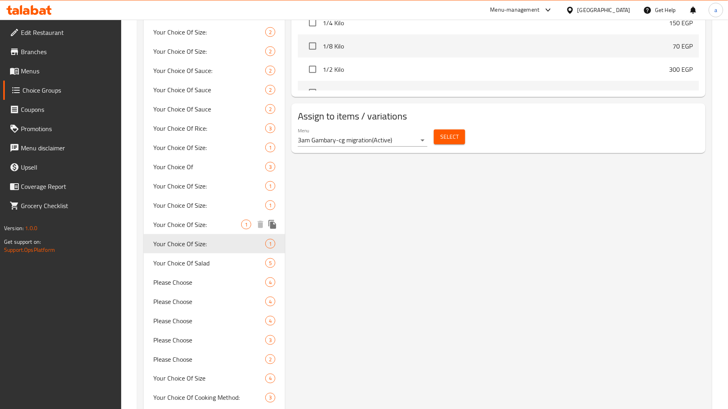
click at [191, 220] on span "Your Choice Of Size:" at bounding box center [197, 225] width 88 height 10
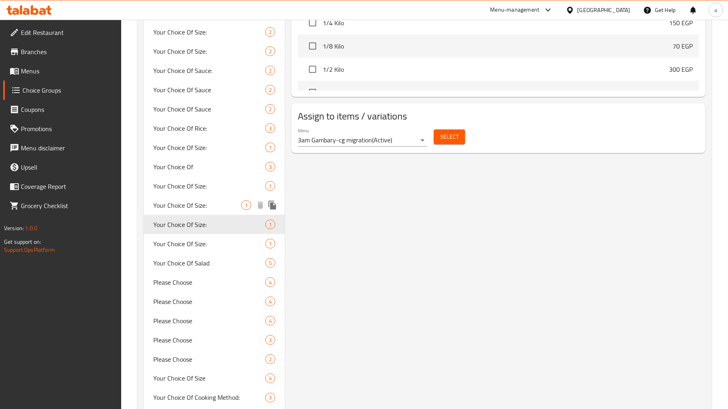
click at [211, 209] on span "Your Choice Of Size:" at bounding box center [197, 206] width 88 height 10
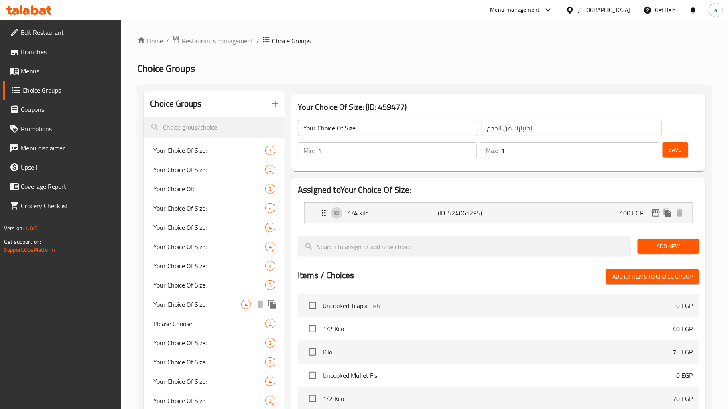
scroll to position [356, 0]
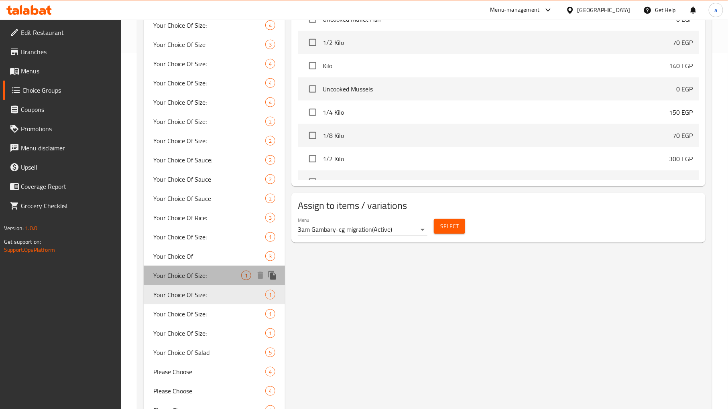
click at [209, 275] on span "Your Choice Of Size:" at bounding box center [197, 276] width 88 height 10
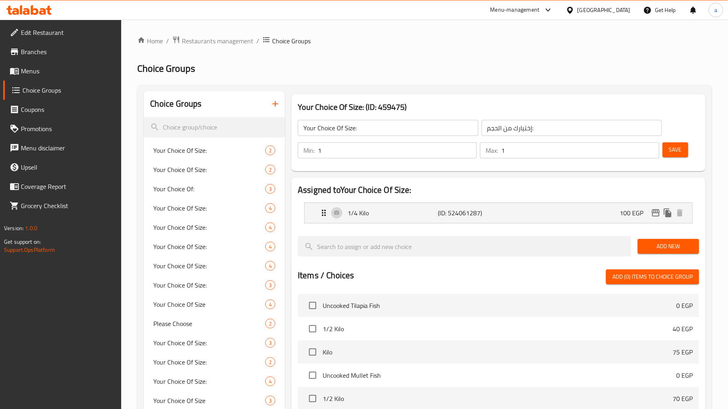
scroll to position [446, 0]
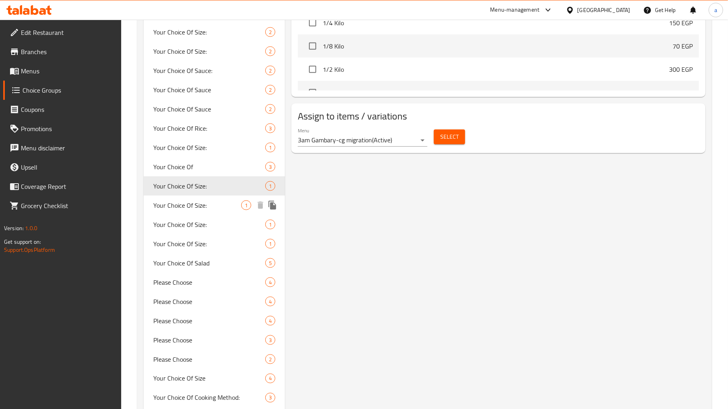
click at [197, 201] on span "Your Choice Of Size:" at bounding box center [197, 206] width 88 height 10
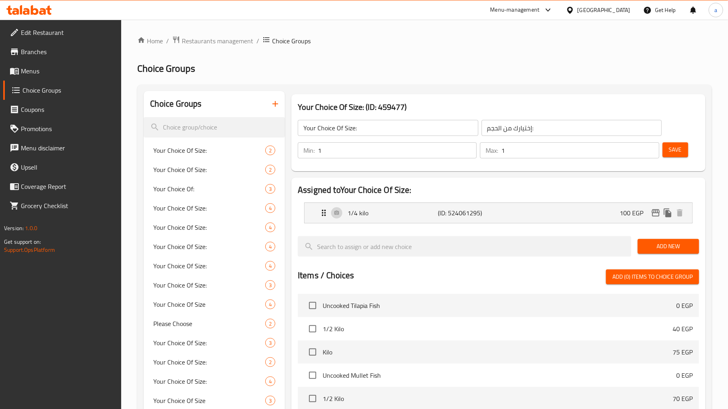
scroll to position [356, 0]
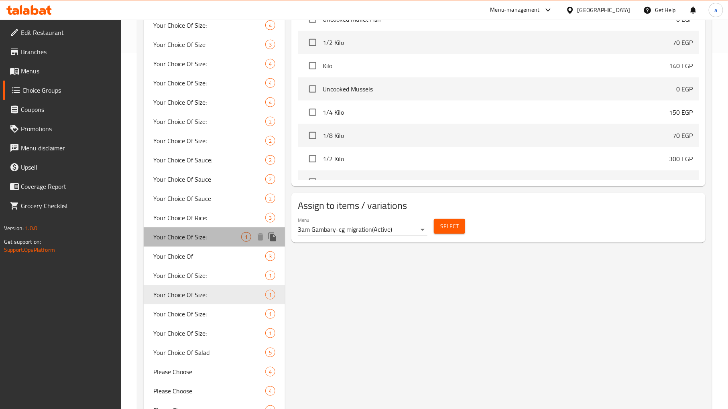
click at [189, 239] on span "Your Choice Of Size:" at bounding box center [197, 237] width 88 height 10
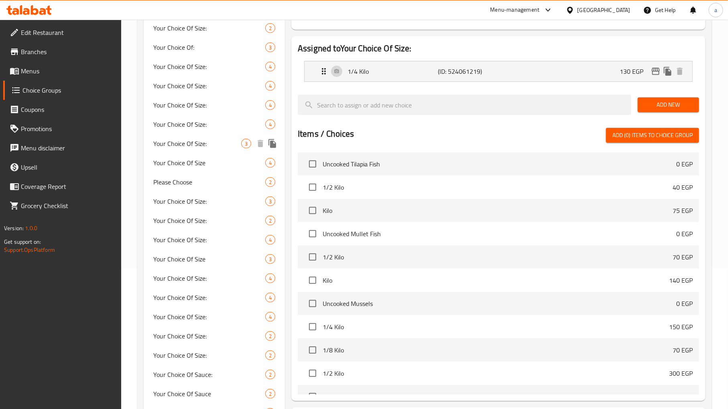
scroll to position [178, 0]
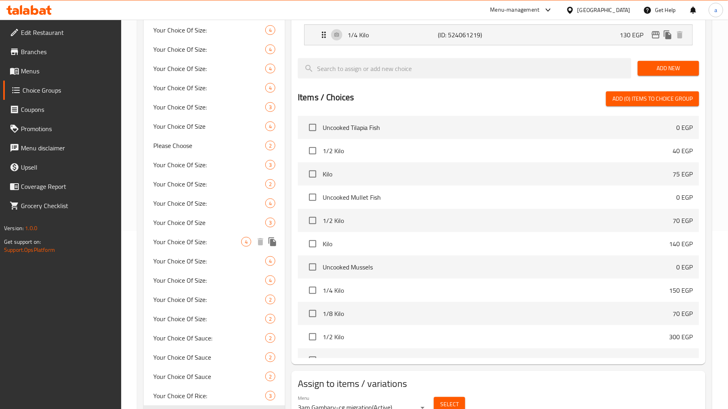
click at [198, 241] on span "Your Choice Of Size:" at bounding box center [197, 242] width 88 height 10
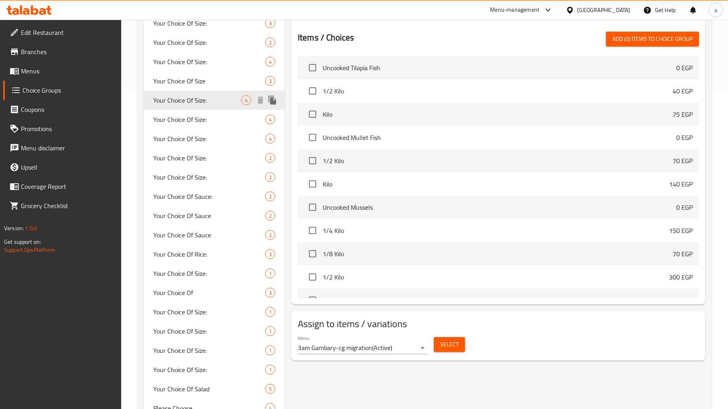
scroll to position [356, 0]
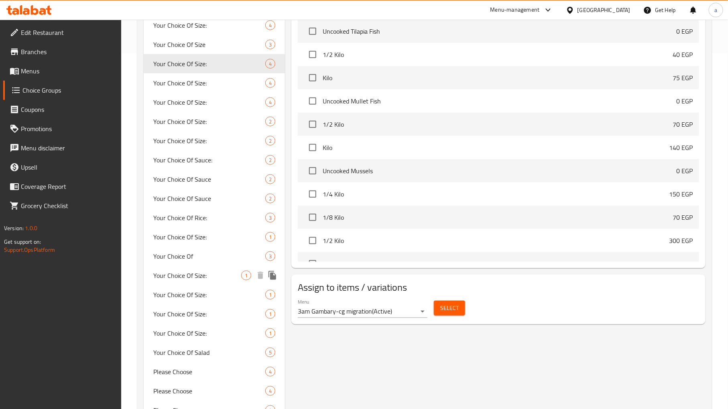
click at [199, 274] on span "Your Choice Of Size:" at bounding box center [197, 276] width 88 height 10
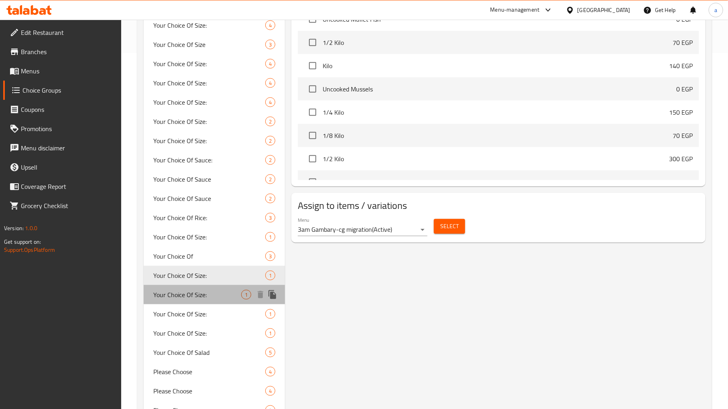
click at [218, 303] on div "Your Choice Of Size: 1" at bounding box center [214, 294] width 141 height 19
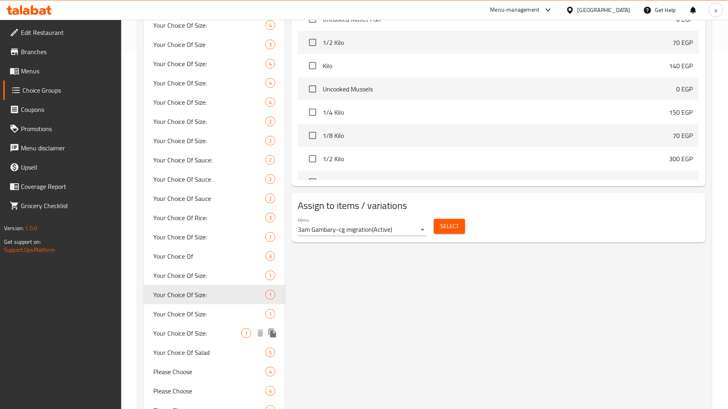
click at [218, 338] on span "Your Choice Of Size:" at bounding box center [197, 334] width 88 height 10
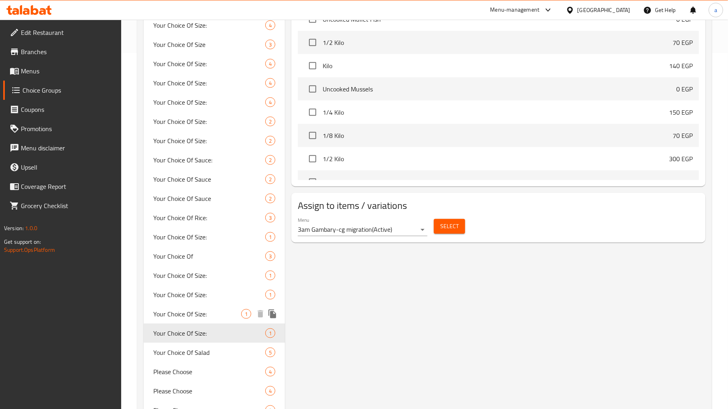
click at [200, 316] on span "Your Choice Of Size:" at bounding box center [197, 314] width 88 height 10
click at [447, 233] on button "Select" at bounding box center [449, 226] width 31 height 15
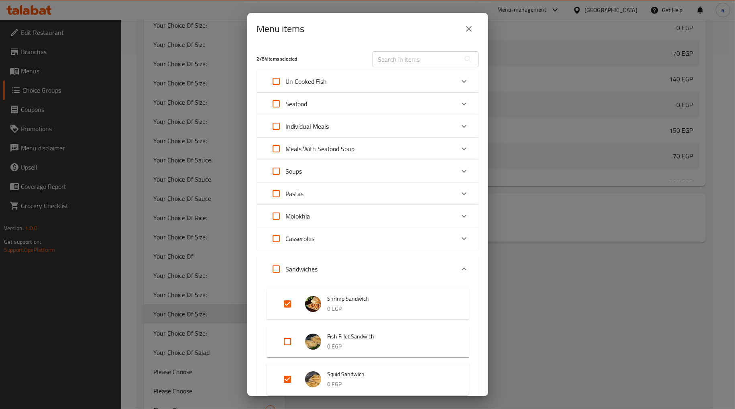
drag, startPoint x: 372, startPoint y: 302, endPoint x: 334, endPoint y: 303, distance: 37.8
click at [335, 303] on div "Shrimp Sandwich 0 EGP" at bounding box center [389, 304] width 125 height 20
click at [331, 298] on span "Shrimp Sandwich" at bounding box center [389, 299] width 125 height 10
click at [372, 308] on p "0 EGP" at bounding box center [389, 309] width 125 height 10
drag, startPoint x: 377, startPoint y: 299, endPoint x: 325, endPoint y: 300, distance: 52.2
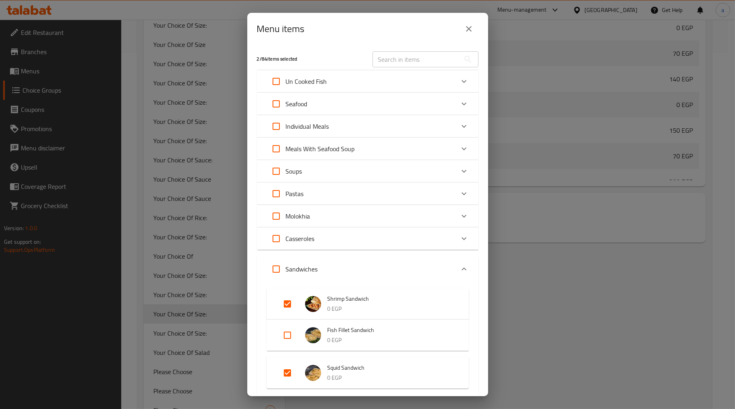
click at [325, 300] on li "Shrimp Sandwich 0 EGP" at bounding box center [367, 304] width 183 height 28
click at [325, 300] on div "Expand" at bounding box center [316, 304] width 22 height 16
click at [374, 298] on span "Shrimp Sandwich" at bounding box center [389, 299] width 125 height 10
click at [733, 277] on div "Menu items 2 / 84 items selected ​ Un Cooked Fish Uncooked Tilapia Fish 0 EGP Y…" at bounding box center [367, 204] width 735 height 409
click at [470, 35] on button "close" at bounding box center [468, 28] width 19 height 19
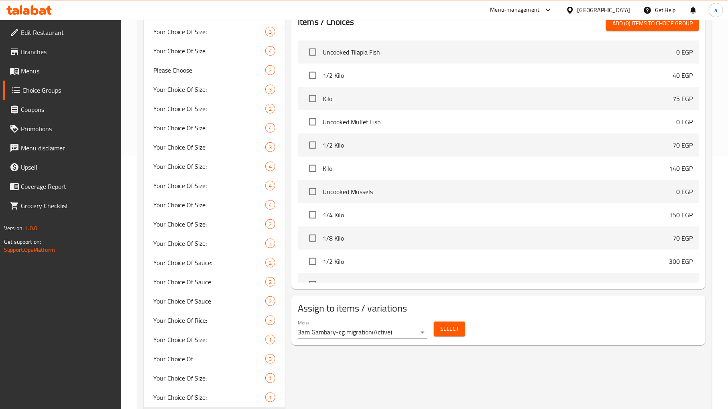
scroll to position [0, 0]
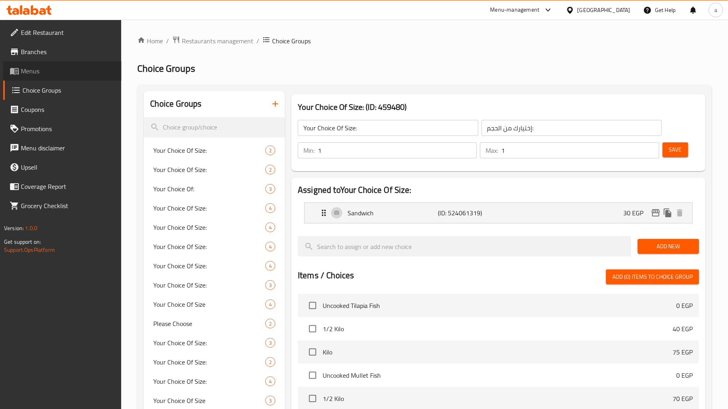
click at [33, 71] on span "Menus" at bounding box center [68, 71] width 94 height 10
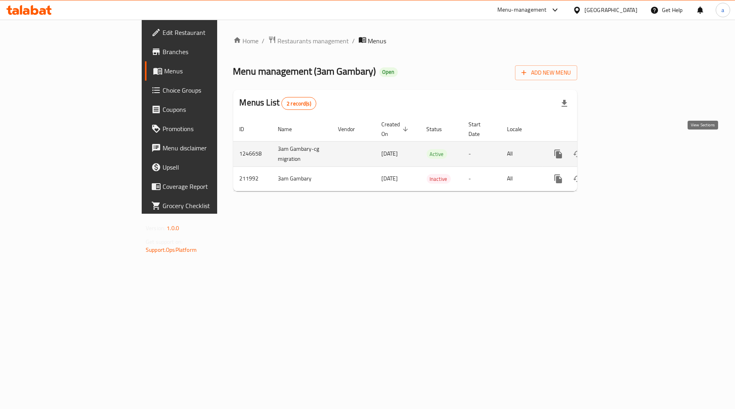
click at [626, 152] on link "enhanced table" at bounding box center [615, 153] width 19 height 19
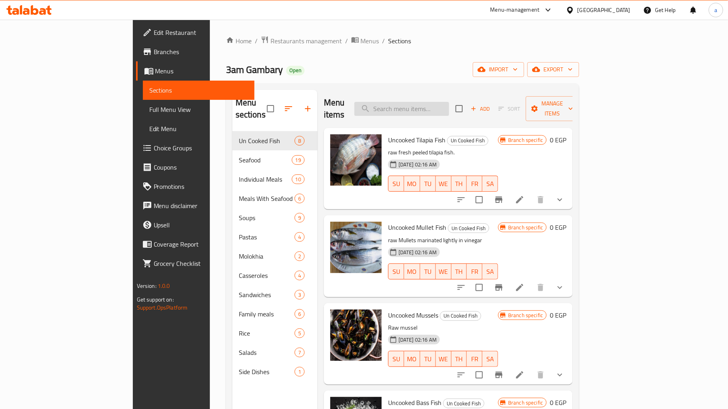
click at [439, 102] on input "search" at bounding box center [401, 109] width 95 height 14
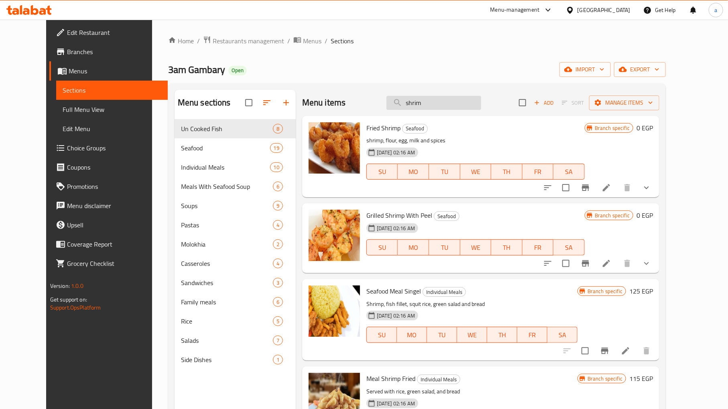
click at [447, 97] on input "shrim" at bounding box center [433, 103] width 95 height 14
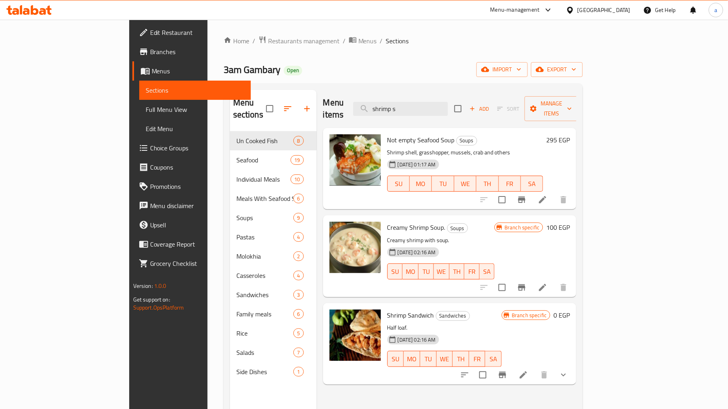
type input "shrimp s"
click at [486, 323] on p "Half loaf." at bounding box center [444, 328] width 115 height 10
click at [535, 368] on li at bounding box center [523, 375] width 22 height 14
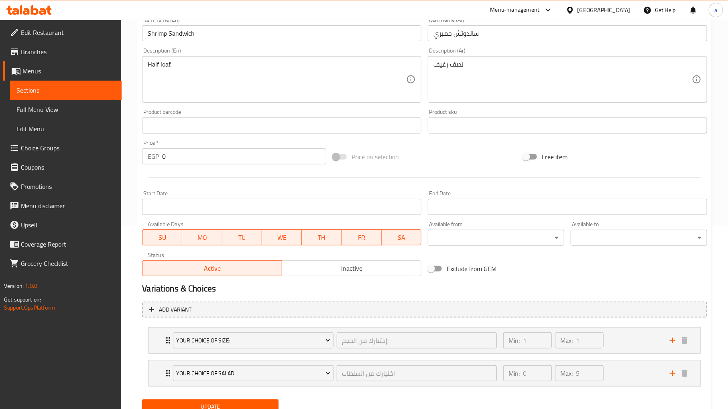
scroll to position [215, 0]
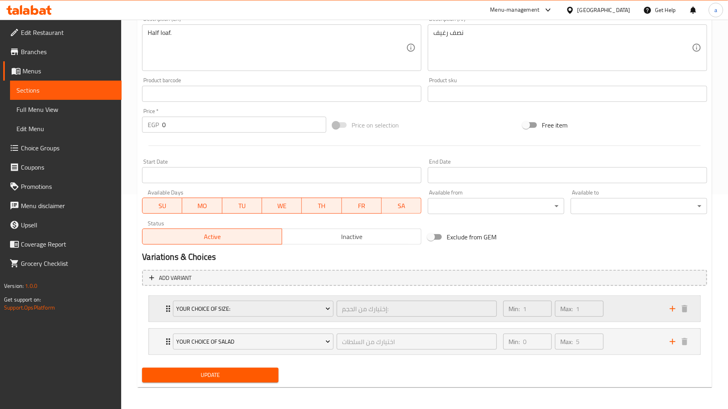
click at [161, 312] on div "Your Choice Of Size: إختيارك من الحجم: ​ Min: 1 ​ Max: 1 ​" at bounding box center [424, 309] width 551 height 26
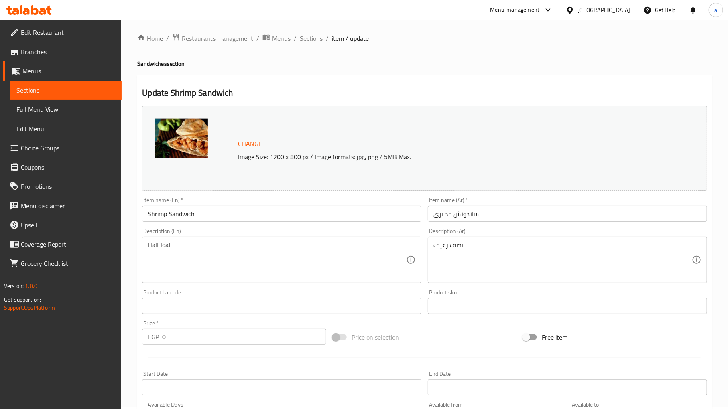
scroll to position [0, 0]
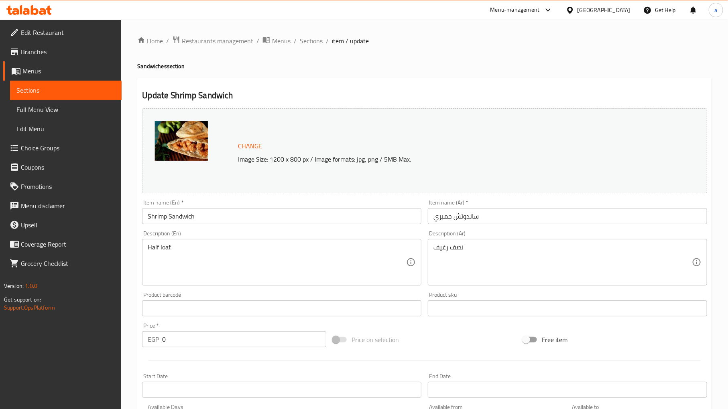
click at [200, 38] on span "Restaurants management" at bounding box center [217, 41] width 71 height 10
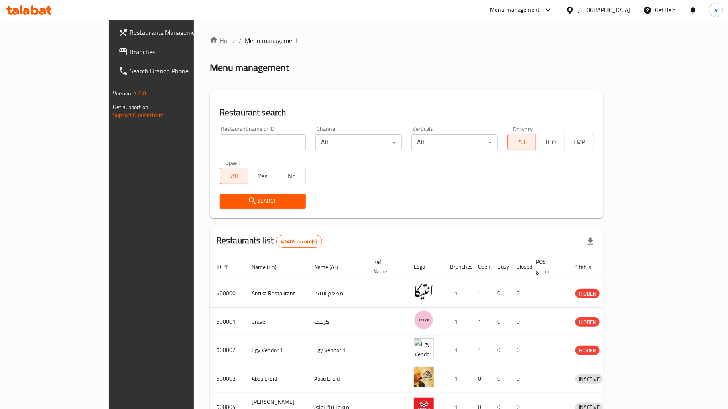
click at [112, 59] on link "Branches" at bounding box center [171, 51] width 118 height 19
